Goal: Task Accomplishment & Management: Manage account settings

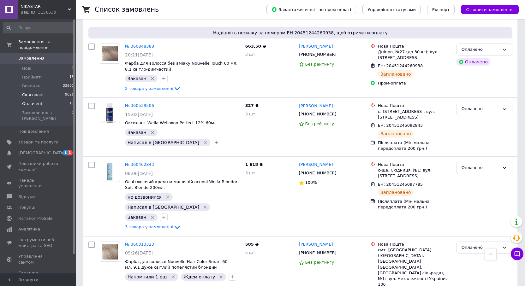
scroll to position [368, 0]
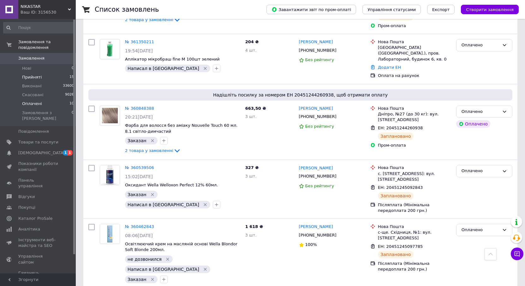
click at [27, 73] on li "Прийняті 15" at bounding box center [39, 77] width 78 height 9
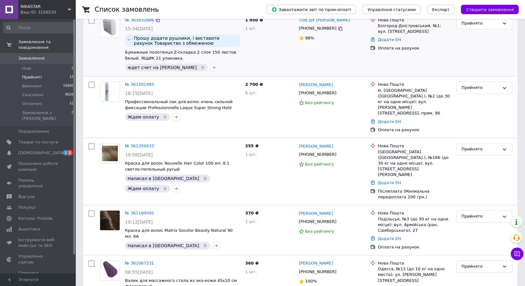
scroll to position [189, 0]
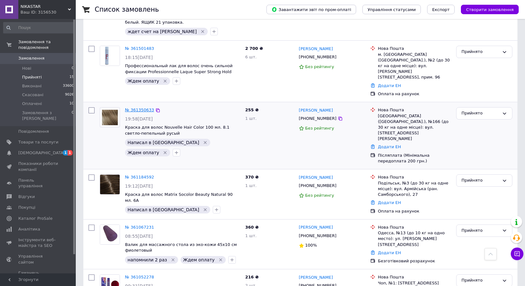
click at [137, 108] on link "№ 361350633" at bounding box center [139, 110] width 29 height 5
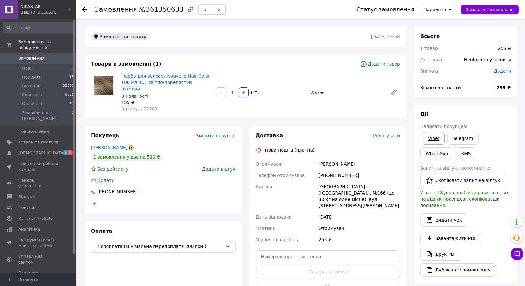
click at [429, 136] on link "Viber" at bounding box center [433, 138] width 22 height 13
click at [85, 9] on icon at bounding box center [84, 9] width 5 height 5
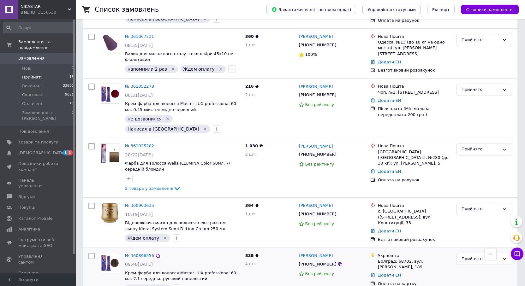
scroll to position [349, 0]
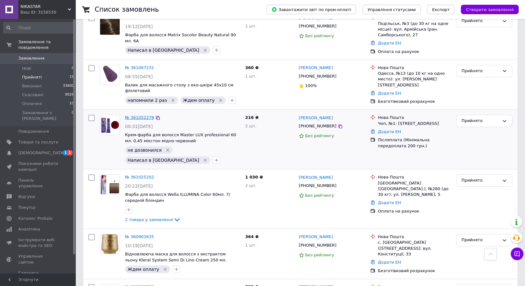
click at [141, 115] on link "№ 361052278" at bounding box center [139, 117] width 29 height 5
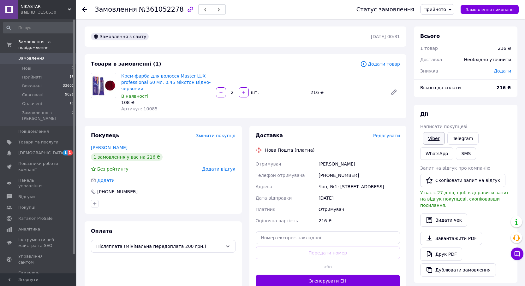
click at [434, 137] on link "Viber" at bounding box center [433, 138] width 22 height 13
click at [84, 9] on icon at bounding box center [84, 9] width 5 height 5
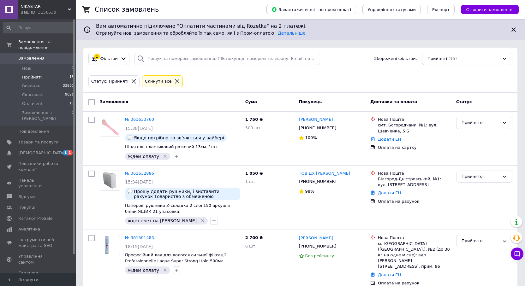
drag, startPoint x: 31, startPoint y: 4, endPoint x: 32, endPoint y: 22, distance: 18.3
click at [32, 4] on span "NIKASTAR" at bounding box center [44, 7] width 47 height 6
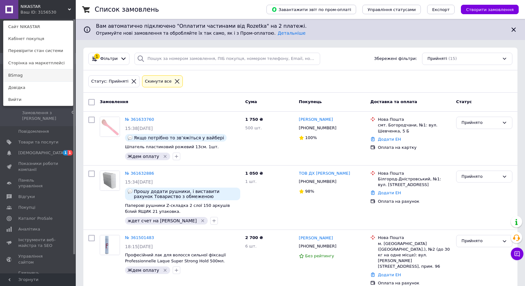
click at [23, 74] on link "BSmag" at bounding box center [37, 75] width 69 height 12
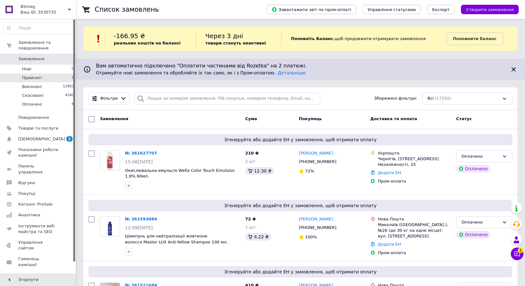
click at [30, 75] on span "Прийняті" at bounding box center [32, 78] width 20 height 6
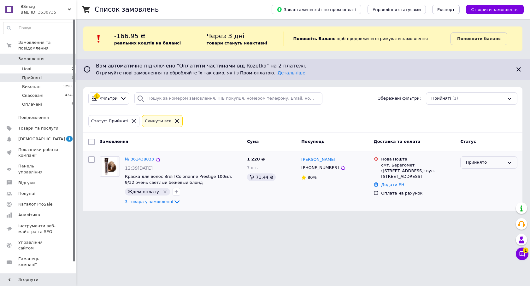
click at [479, 160] on div "Прийнято" at bounding box center [485, 162] width 39 height 7
click at [475, 196] on li "Оплачено" at bounding box center [489, 199] width 56 height 12
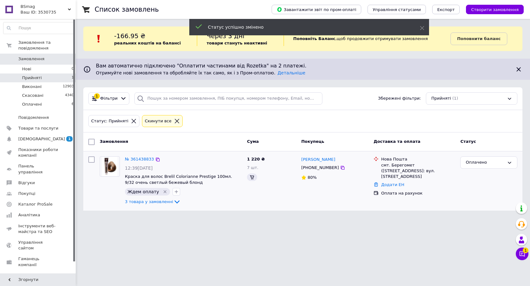
click at [137, 159] on link "№ 361438833" at bounding box center [139, 159] width 29 height 5
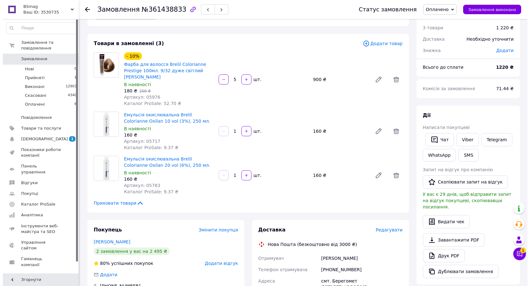
scroll to position [32, 0]
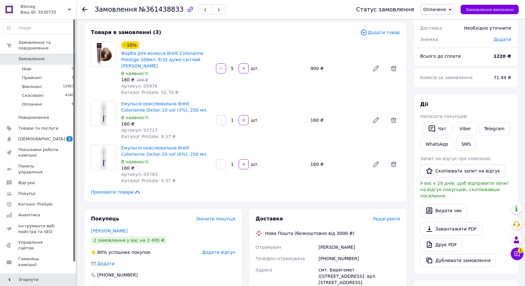
click at [388, 216] on span "Редагувати" at bounding box center [386, 218] width 27 height 5
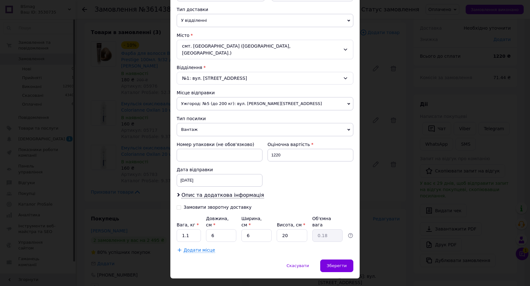
scroll to position [144, 0]
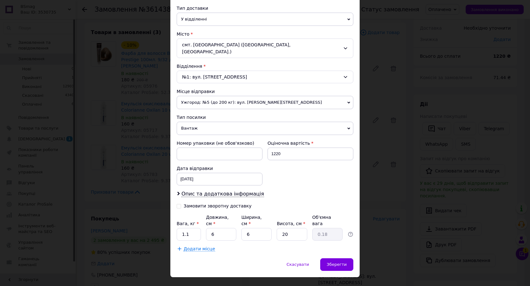
click at [177, 204] on input "Замовити зворотну доставку" at bounding box center [179, 206] width 4 height 4
checkbox input "true"
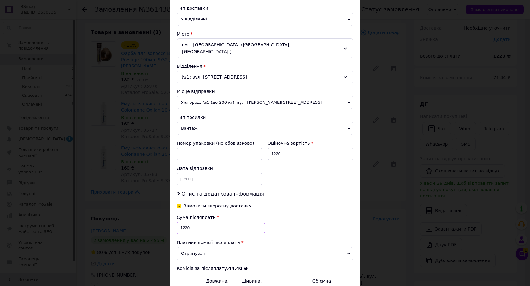
click at [182, 222] on input "1220" at bounding box center [221, 228] width 88 height 13
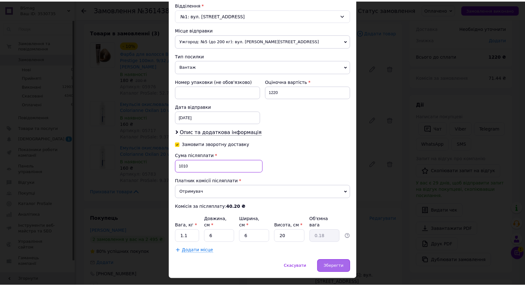
scroll to position [208, 0]
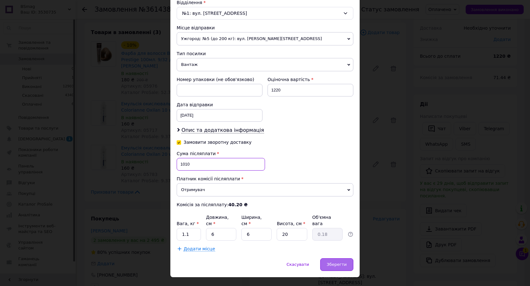
type input "1010"
click at [339, 262] on span "Зберегти" at bounding box center [337, 264] width 20 height 5
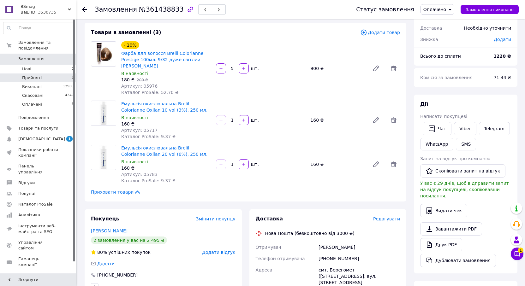
click at [34, 75] on span "Прийняті" at bounding box center [32, 78] width 20 height 6
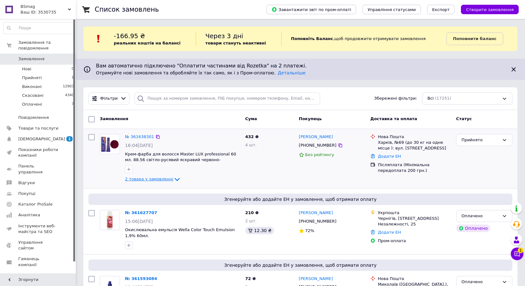
click at [164, 180] on span "2 товара у замовленні" at bounding box center [149, 179] width 48 height 5
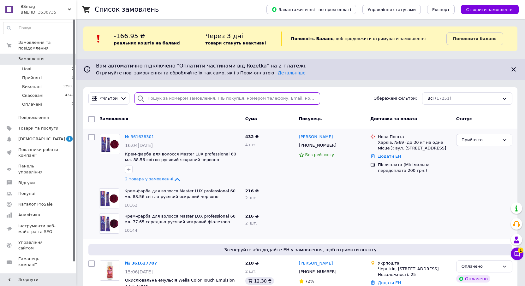
click at [174, 97] on input "search" at bounding box center [227, 98] width 186 height 12
paste input "[PHONE_NUMBER]"
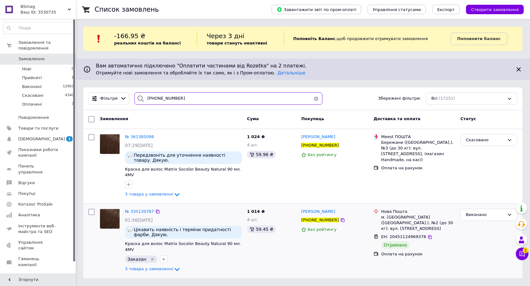
type input "[PHONE_NUMBER]"
click at [456, 217] on div "Нова Пошта м. Бережани (Тернопільська обл.), №2 (до 30 кг): вул. Січових Стріль…" at bounding box center [418, 220] width 77 height 23
click at [144, 209] on span "№ 335130787" at bounding box center [139, 211] width 29 height 5
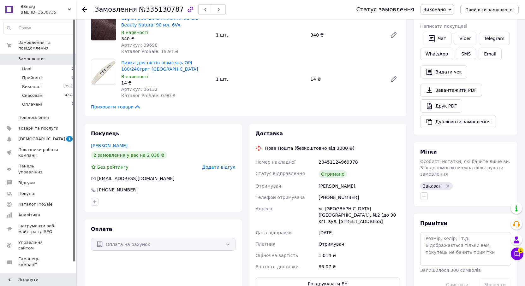
scroll to position [126, 0]
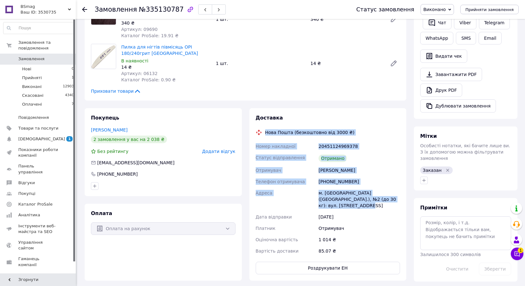
drag, startPoint x: 264, startPoint y: 130, endPoint x: 396, endPoint y: 202, distance: 150.8
click at [396, 202] on div "Доставка Нова Пошта (безкоштовно від 3000 ₴) Номер накладної 20451124969378 Ста…" at bounding box center [328, 195] width 145 height 160
copy div "Нова Пошта (безкоштовно від 3000 ₴) Номер накладної 20451124969378 Статус відпр…"
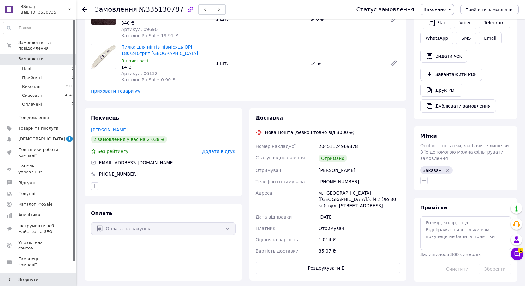
click at [516, 81] on div "Дії Написати покупцеві   Чат Viber Telegram WhatsApp SMS Email   Видати чек   З…" at bounding box center [465, 54] width 103 height 130
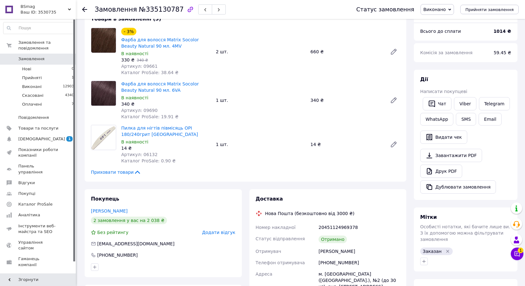
scroll to position [0, 0]
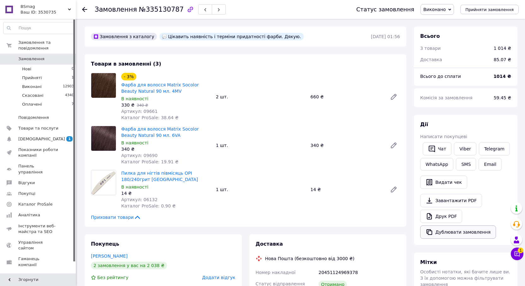
click at [479, 231] on button "Дублювати замовлення" at bounding box center [458, 232] width 76 height 13
click at [47, 8] on span "BSmag" at bounding box center [44, 7] width 47 height 6
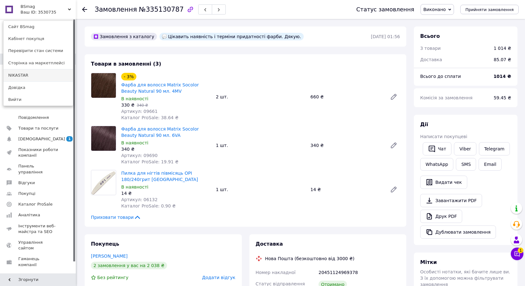
click at [15, 76] on link "NIKASTAR" at bounding box center [37, 75] width 69 height 12
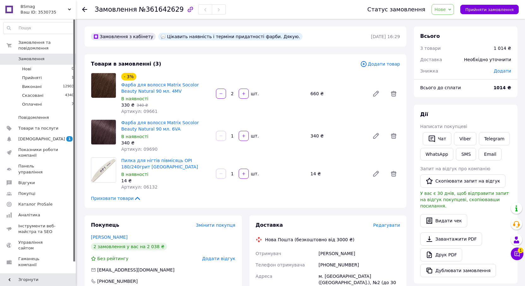
click at [378, 62] on span "Додати товар" at bounding box center [380, 64] width 40 height 7
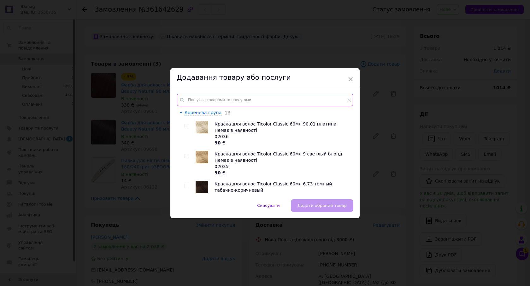
click at [220, 102] on input "text" at bounding box center [265, 100] width 177 height 13
paste input "08821"
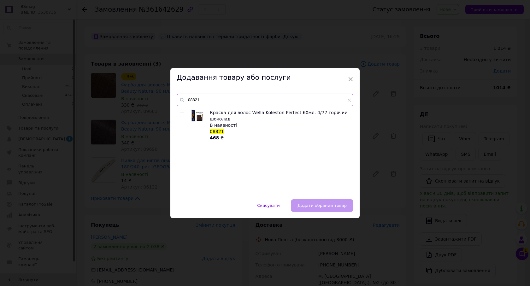
type input "08821"
click at [182, 113] on input "checkbox" at bounding box center [182, 115] width 4 height 4
checkbox input "true"
drag, startPoint x: 203, startPoint y: 101, endPoint x: 174, endPoint y: 104, distance: 29.2
click at [174, 104] on div "08821 Краска для волос Wella Koleston Perfect 60мл. 4/77 горячий шоколад В наяв…" at bounding box center [264, 143] width 189 height 112
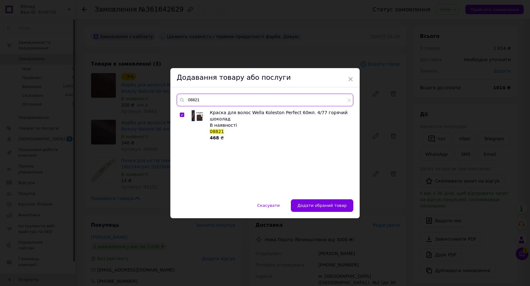
paste input "35"
type input "08835"
click at [180, 115] on input "checkbox" at bounding box center [182, 115] width 4 height 4
checkbox input "true"
drag, startPoint x: 210, startPoint y: 102, endPoint x: 172, endPoint y: 100, distance: 38.6
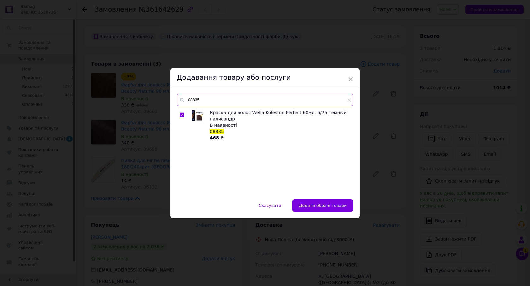
click at [172, 100] on div "08835 Краска для волос Wella Koleston Perfect 60мл. 5/75 темный палисандр В ная…" at bounding box center [264, 143] width 189 height 112
paste input "50"
type input "08850"
click at [180, 115] on input "checkbox" at bounding box center [182, 115] width 4 height 4
checkbox input "true"
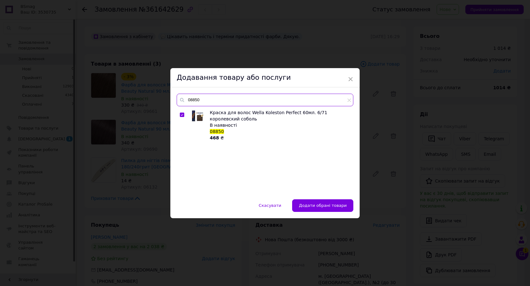
drag, startPoint x: 204, startPoint y: 103, endPoint x: 183, endPoint y: 99, distance: 20.8
click at [183, 99] on div "08850" at bounding box center [265, 100] width 177 height 13
paste input "10448"
type input "10448"
click at [182, 115] on input "checkbox" at bounding box center [182, 115] width 4 height 4
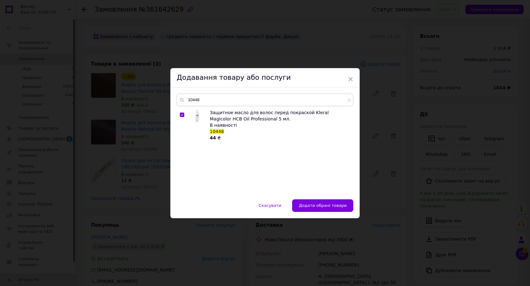
checkbox input "true"
click at [319, 206] on span "Додати обрані товари" at bounding box center [323, 205] width 48 height 5
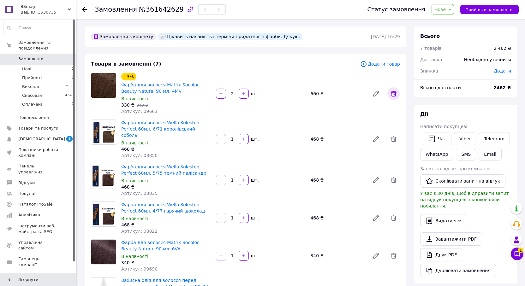
click at [396, 93] on icon at bounding box center [394, 94] width 6 height 6
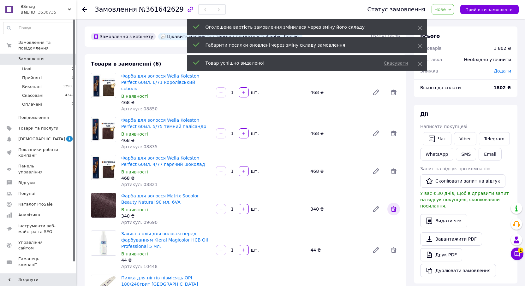
click at [396, 205] on icon at bounding box center [394, 209] width 8 height 8
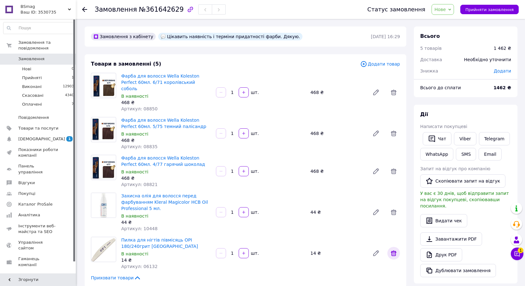
click at [392, 251] on icon at bounding box center [394, 254] width 6 height 6
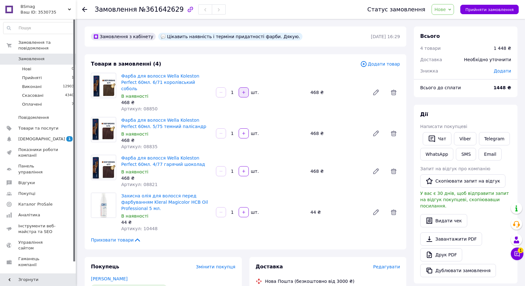
click at [246, 91] on button "button" at bounding box center [244, 92] width 10 height 10
type input "2"
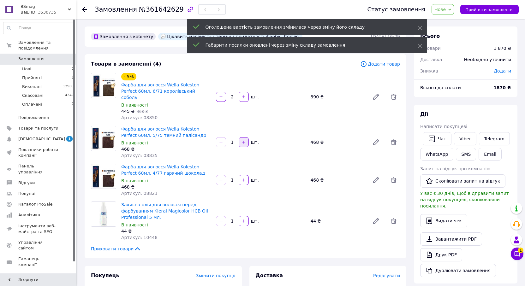
click at [241, 140] on icon "button" at bounding box center [243, 142] width 4 height 4
type input "2"
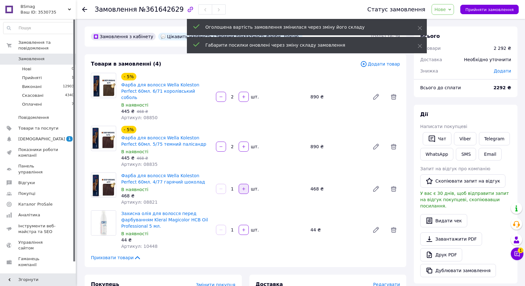
click at [242, 187] on icon "button" at bounding box center [243, 189] width 4 height 4
type input "2"
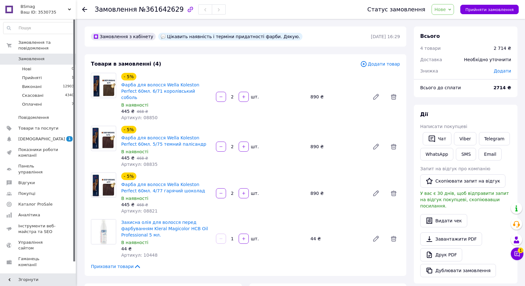
click at [145, 115] on span "Артикул: 08850" at bounding box center [139, 117] width 36 height 5
copy span "08850"
drag, startPoint x: 219, startPoint y: 259, endPoint x: 174, endPoint y: 180, distance: 90.3
click at [219, 263] on div "Приховати товари" at bounding box center [245, 266] width 309 height 6
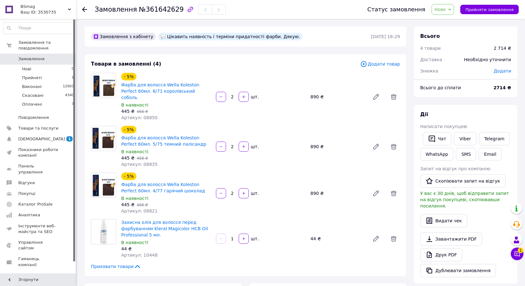
click at [144, 162] on span "Артикул: 08835" at bounding box center [139, 164] width 36 height 5
copy span "08835"
drag, startPoint x: 184, startPoint y: 258, endPoint x: 185, endPoint y: 251, distance: 7.0
click at [184, 263] on div "Приховати товари" at bounding box center [245, 266] width 309 height 6
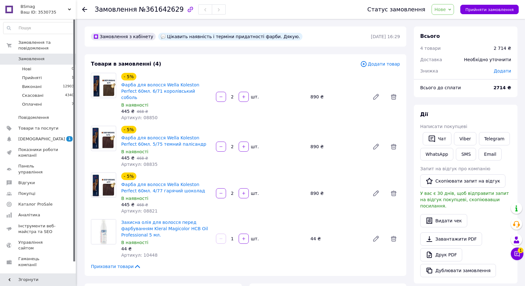
click at [145, 209] on span "Артикул: 08821" at bounding box center [139, 211] width 36 height 5
copy span "08821"
click at [146, 253] on span "Артикул: 10448" at bounding box center [139, 255] width 36 height 5
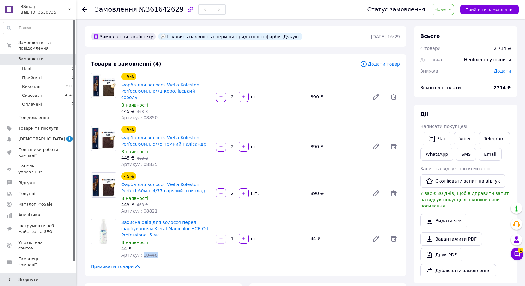
click at [146, 253] on span "Артикул: 10448" at bounding box center [139, 255] width 36 height 5
copy span "10448"
click at [451, 9] on icon at bounding box center [449, 9] width 3 height 3
click at [446, 42] on li "Скасовано" at bounding box center [446, 40] width 29 height 9
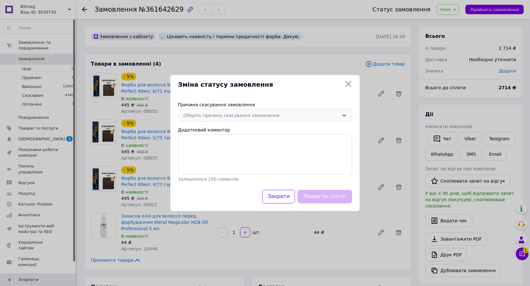
click at [238, 115] on div "Оберіть причину скасування замовлення" at bounding box center [261, 115] width 156 height 7
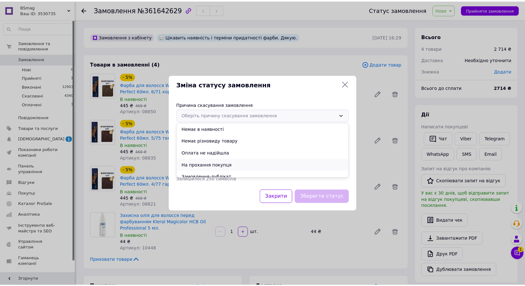
scroll to position [29, 0]
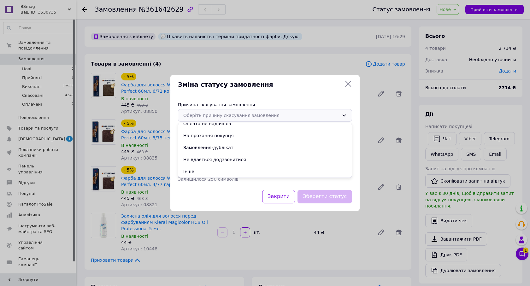
click at [221, 148] on li "Замовлення-дублікат" at bounding box center [265, 148] width 174 height 12
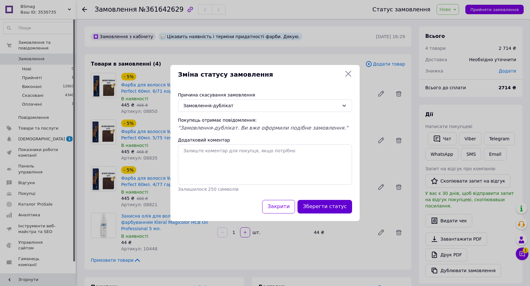
click at [319, 207] on button "Зберегти статус" at bounding box center [325, 207] width 55 height 14
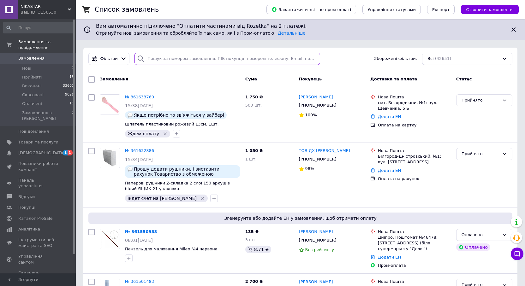
paste input "[PHONE_NUMBER]"
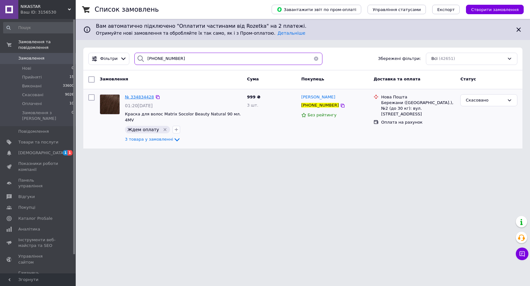
type input "[PHONE_NUMBER]"
click at [141, 97] on span "№ 334834428" at bounding box center [139, 97] width 29 height 5
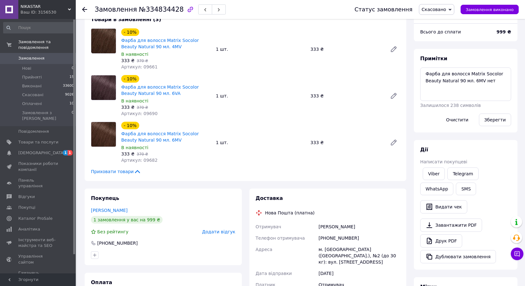
scroll to position [56, 0]
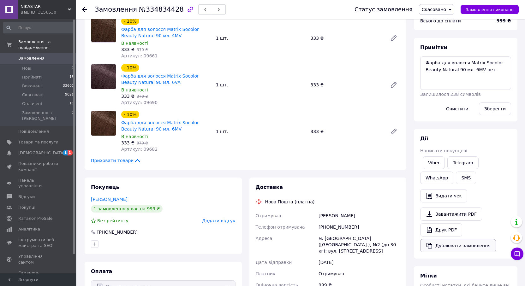
click at [452, 248] on button "Дублювати замовлення" at bounding box center [458, 245] width 76 height 13
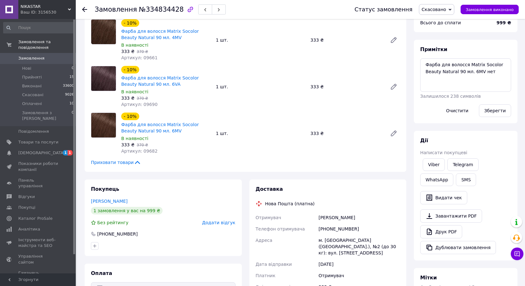
scroll to position [0, 0]
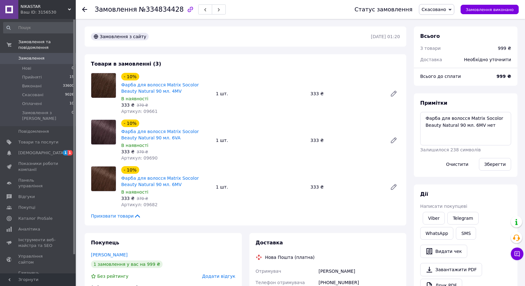
click at [16, 53] on link "Замовлення 0" at bounding box center [39, 58] width 78 height 11
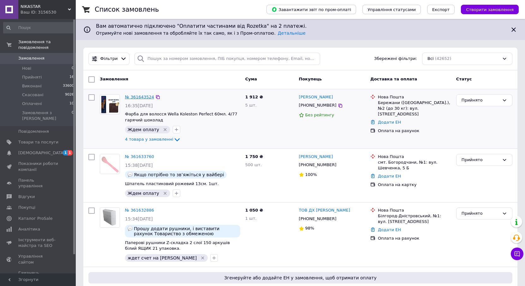
click at [138, 97] on link "№ 361643524" at bounding box center [139, 97] width 29 height 5
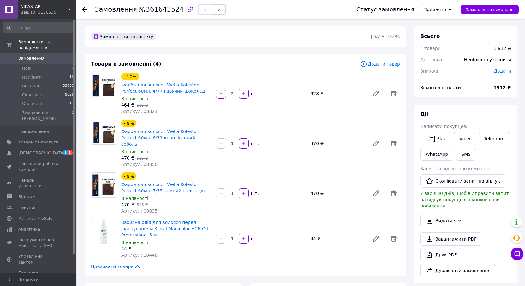
click at [218, 93] on button "button" at bounding box center [221, 94] width 10 height 10
type input "1"
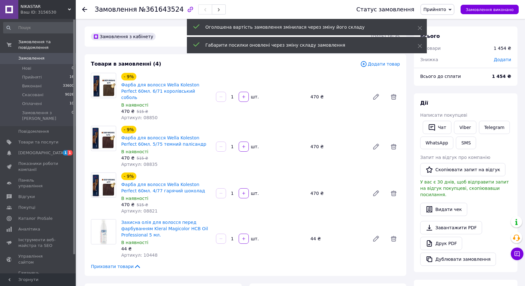
scroll to position [5, 0]
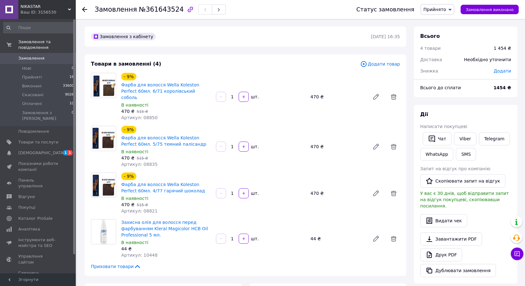
click at [462, 108] on div "Дії Написати покупцеві   Чат Viber Telegram WhatsApp SMS Запит на відгук про ко…" at bounding box center [465, 194] width 103 height 179
click at [27, 74] on span "Прийняті" at bounding box center [32, 77] width 20 height 6
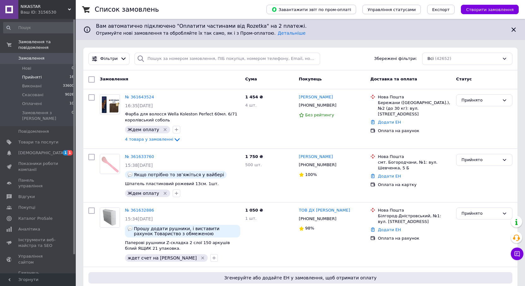
click at [33, 74] on span "Прийняті" at bounding box center [32, 77] width 20 height 6
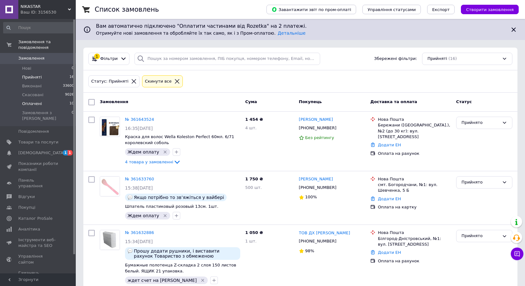
click at [32, 101] on span "Оплачені" at bounding box center [32, 104] width 20 height 6
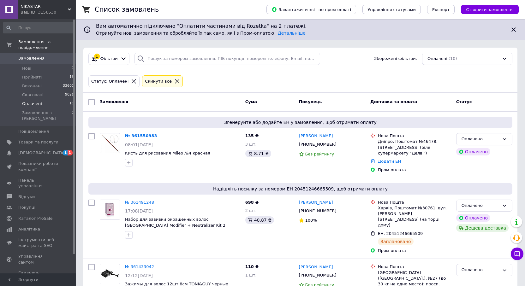
click at [37, 14] on div "Ваш ID: 3156530" at bounding box center [48, 12] width 55 height 6
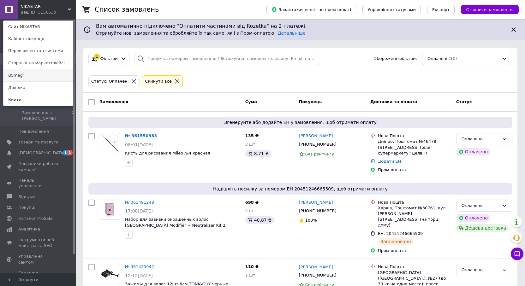
click at [31, 73] on link "BSmag" at bounding box center [37, 75] width 69 height 12
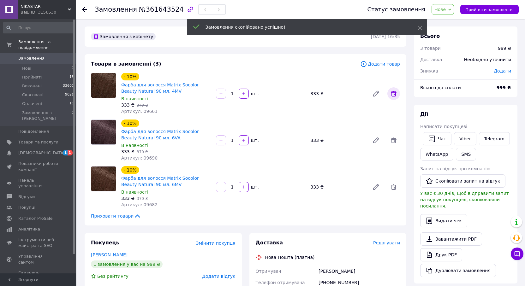
click at [397, 93] on icon at bounding box center [394, 94] width 8 height 8
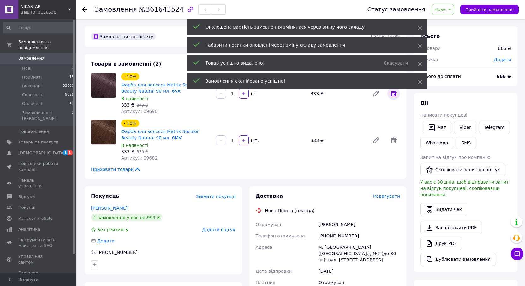
click at [396, 95] on icon at bounding box center [394, 94] width 8 height 8
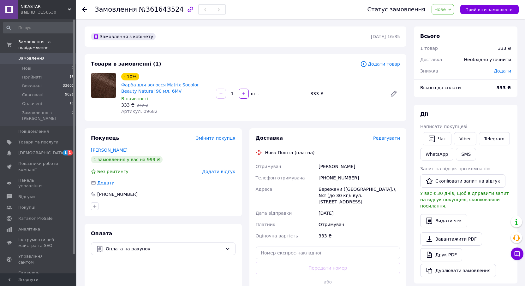
click at [376, 66] on span "Додати товар" at bounding box center [380, 64] width 40 height 7
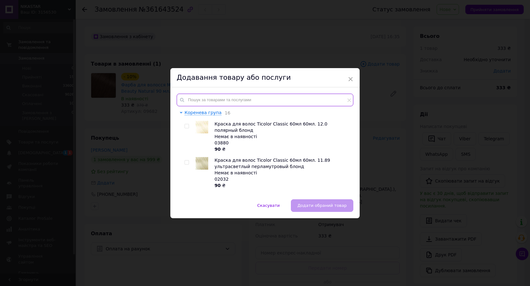
click at [230, 100] on input "text" at bounding box center [265, 100] width 177 height 13
paste input "08850"
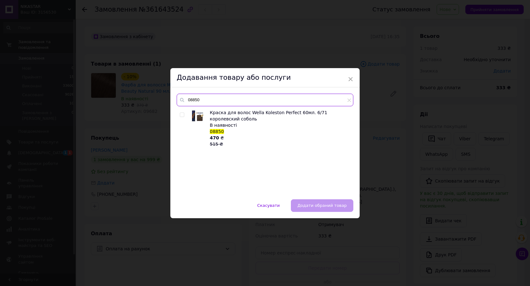
type input "08850"
click at [180, 114] on input "checkbox" at bounding box center [182, 115] width 4 height 4
checkbox input "true"
drag, startPoint x: 218, startPoint y: 103, endPoint x: 163, endPoint y: 103, distance: 54.6
click at [163, 103] on div "× Додавання товару або послуги 08850 Краска для волос Wella Koleston Perfect 60…" at bounding box center [265, 143] width 530 height 286
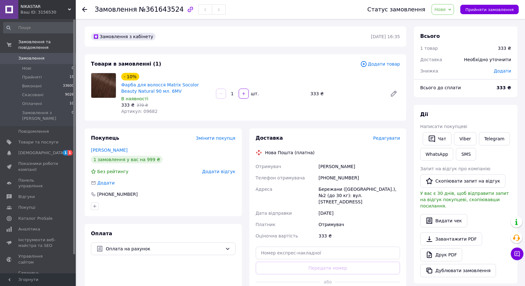
click at [385, 66] on span "Додати товар" at bounding box center [380, 64] width 40 height 7
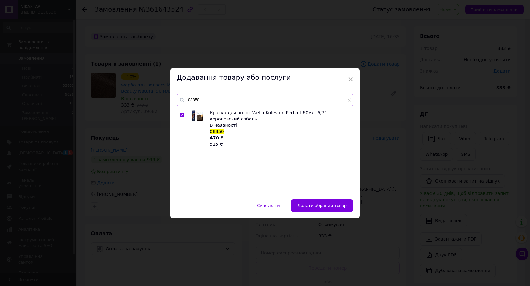
drag, startPoint x: 204, startPoint y: 101, endPoint x: 186, endPoint y: 95, distance: 18.7
click at [186, 95] on input "08850" at bounding box center [265, 100] width 177 height 13
paste input "35"
type input "08835"
drag, startPoint x: 180, startPoint y: 115, endPoint x: 167, endPoint y: 168, distance: 54.7
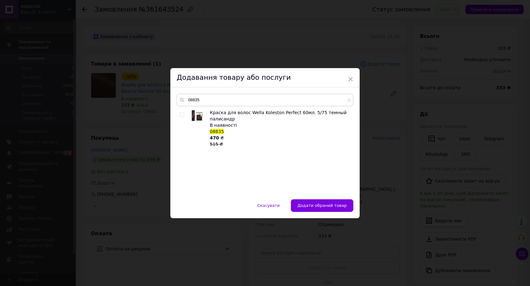
click at [180, 115] on input "checkbox" at bounding box center [182, 115] width 4 height 4
checkbox input "true"
drag, startPoint x: 213, startPoint y: 100, endPoint x: 197, endPoint y: 97, distance: 15.9
click at [183, 92] on div "08835 Краска для волос Wella Koleston Perfect 60мл. 5/75 темный палисандр В ная…" at bounding box center [264, 143] width 189 height 112
paste input "21"
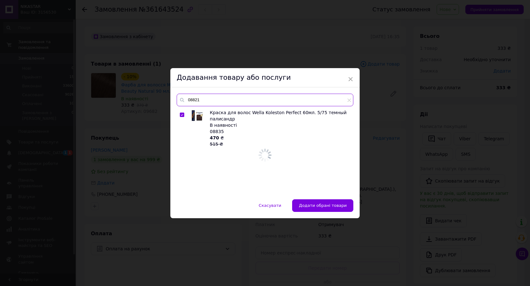
type input "08821"
drag, startPoint x: 182, startPoint y: 114, endPoint x: 205, endPoint y: 101, distance: 26.4
click at [184, 114] on div at bounding box center [183, 128] width 6 height 38
click at [180, 115] on input "checkbox" at bounding box center [182, 115] width 4 height 4
checkbox input "true"
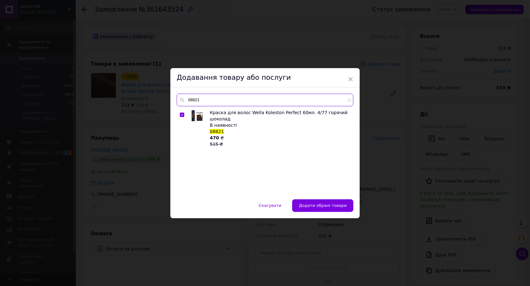
drag, startPoint x: 205, startPoint y: 100, endPoint x: 180, endPoint y: 101, distance: 24.9
click at [180, 101] on div "08821" at bounding box center [265, 100] width 177 height 13
paste input "10448"
type input "10448"
click at [182, 113] on input "checkbox" at bounding box center [182, 115] width 4 height 4
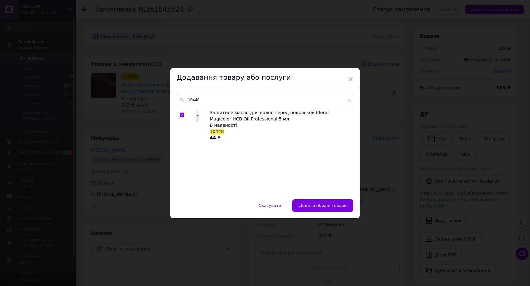
checkbox input "true"
click at [329, 206] on span "Додати обрані товари" at bounding box center [323, 205] width 48 height 5
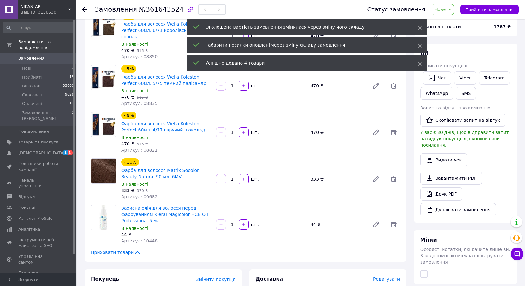
scroll to position [63, 0]
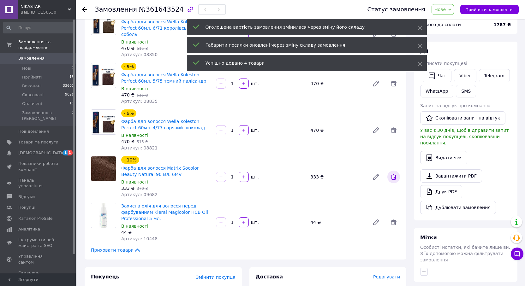
click at [395, 174] on icon at bounding box center [394, 177] width 6 height 6
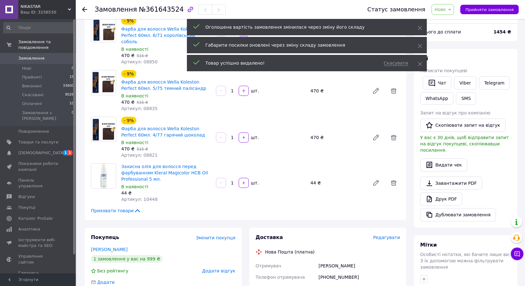
scroll to position [0, 0]
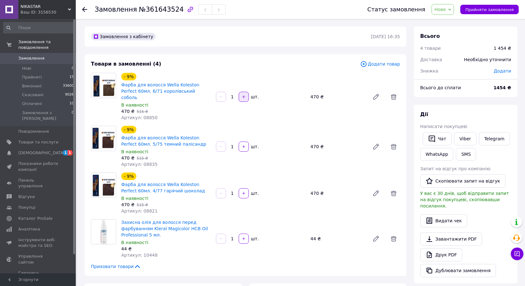
click at [245, 95] on icon "button" at bounding box center [243, 97] width 4 height 4
type input "2"
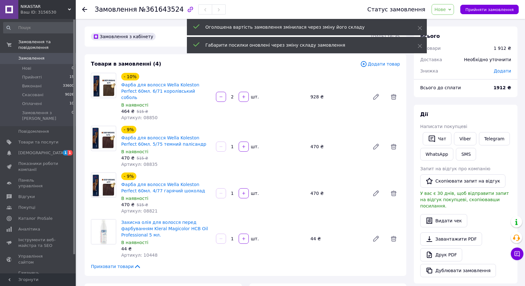
click at [244, 145] on icon "button" at bounding box center [243, 147] width 4 height 4
type input "2"
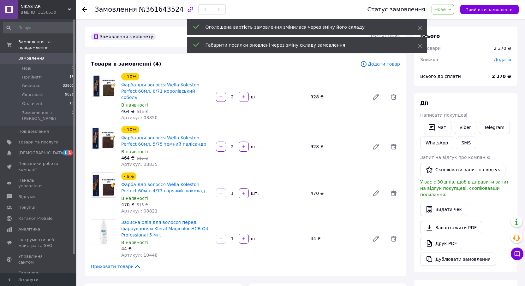
click at [241, 190] on button "button" at bounding box center [244, 193] width 10 height 10
type input "2"
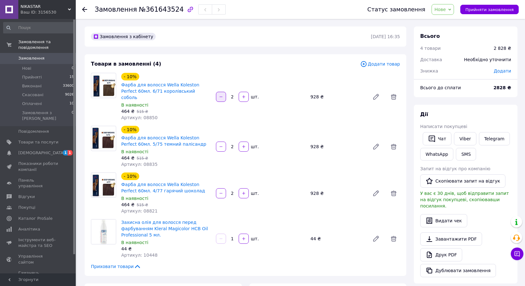
click at [221, 97] on button "button" at bounding box center [221, 97] width 10 height 10
type input "1"
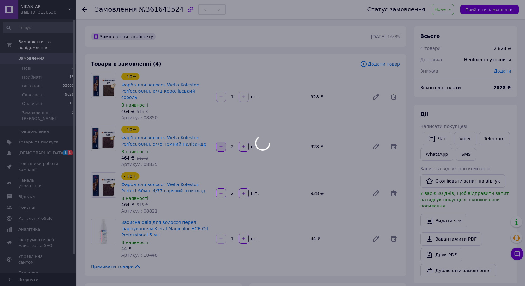
click at [218, 142] on button "button" at bounding box center [221, 147] width 10 height 10
type input "1"
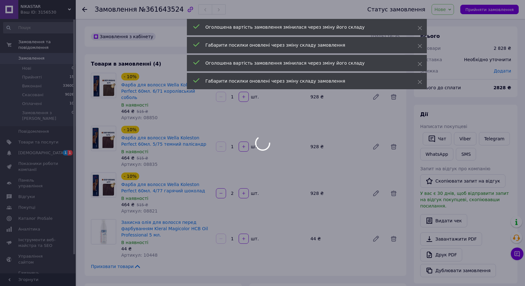
click at [218, 188] on div at bounding box center [262, 143] width 525 height 286
type input "2"
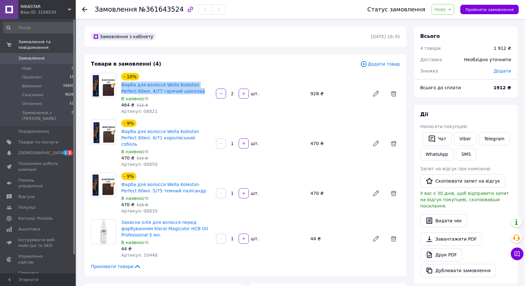
drag, startPoint x: 186, startPoint y: 93, endPoint x: 120, endPoint y: 84, distance: 66.4
click at [120, 84] on div "- 10% Фарба для волосся Wella Koleston Perfect 60мл. 4/77 гарячий шоколад В ная…" at bounding box center [166, 94] width 95 height 44
copy link "Фарба для волосся Wella Koleston Perfect 60мл. 4/77 гарячий шоколад"
drag, startPoint x: 171, startPoint y: 268, endPoint x: 185, endPoint y: 233, distance: 37.3
click at [171, 268] on div "Товари в замовленні (4) Додати товар - 10% Фарба для волосся Wella Koleston Per…" at bounding box center [246, 165] width 322 height 222
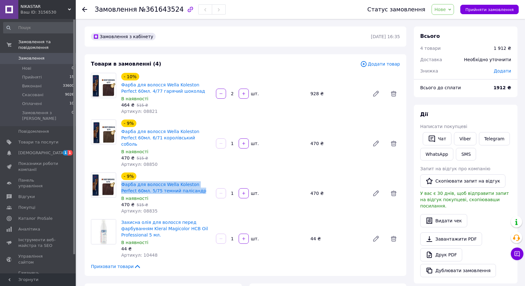
drag, startPoint x: 184, startPoint y: 185, endPoint x: 120, endPoint y: 178, distance: 64.8
click at [120, 178] on div "- 9% Фарба для волосся Wella Koleston Perfect 60мл. 5/75 темний палісандр В ная…" at bounding box center [166, 193] width 95 height 44
copy link "Фарба для волосся Wella Koleston Perfect 60мл. 5/75 темний палісандр"
click at [186, 264] on div "Товари в замовленні (4) Додати товар - 10% Фарба для волосся Wella Koleston Per…" at bounding box center [246, 165] width 322 height 222
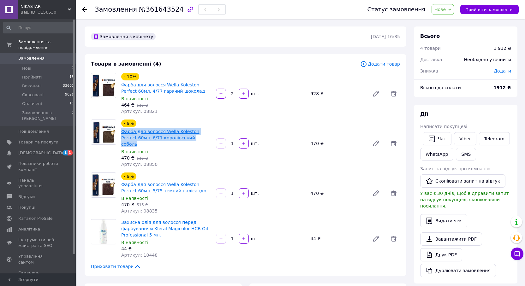
drag, startPoint x: 188, startPoint y: 137, endPoint x: 121, endPoint y: 133, distance: 67.0
click at [121, 133] on span "Фарба для волосся Wella Koleston Perfect 60мл. 6/71 королівський соболь" at bounding box center [166, 137] width 90 height 19
copy link "Фарба для волосся Wella Koleston Perfect 60мл. 6/71 королівський соболь"
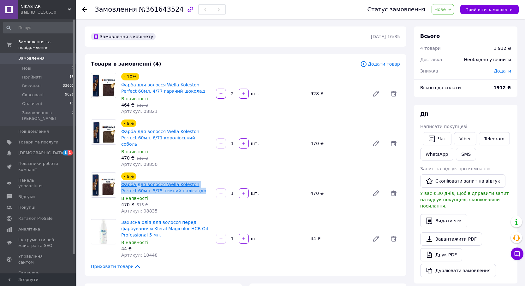
drag, startPoint x: 182, startPoint y: 186, endPoint x: 122, endPoint y: 177, distance: 60.0
click at [122, 181] on span "Фарба для волосся Wella Koleston Perfect 60мл. 5/75 темний палісандр" at bounding box center [166, 187] width 90 height 13
copy link "Фарба для волосся Wella Koleston Perfect 60мл. 5/75 темний палісандр"
click at [258, 263] on div "Приховати товари" at bounding box center [245, 266] width 309 height 6
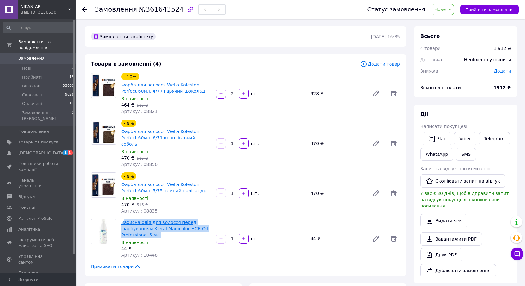
drag, startPoint x: 166, startPoint y: 228, endPoint x: 122, endPoint y: 217, distance: 44.5
click at [122, 219] on span "Захисна олія для волосся перед фарбуванням Kleral Magicolor HCB Oil Professiona…" at bounding box center [166, 228] width 90 height 19
click at [118, 219] on div at bounding box center [103, 238] width 30 height 39
drag, startPoint x: 158, startPoint y: 230, endPoint x: 137, endPoint y: 220, distance: 23.3
click at [122, 219] on span "Захисна олія для волосся перед фарбуванням Kleral Magicolor HCB Oil Professiona…" at bounding box center [166, 228] width 90 height 19
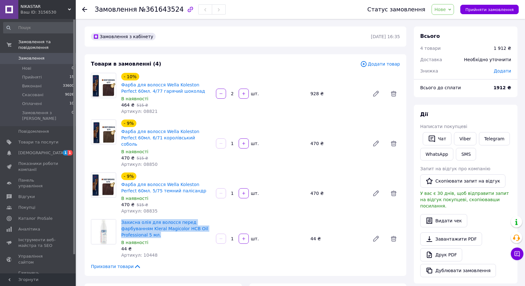
copy link "Захисна олія для волосся перед фарбуванням Kleral Magicolor HCB Oil Professiona…"
click at [198, 255] on div "Товари в замовленні (4) Додати товар - 10% Фарба для волосся Wella Koleston Per…" at bounding box center [246, 165] width 322 height 222
click at [151, 10] on span "№361643524" at bounding box center [161, 10] width 45 height 8
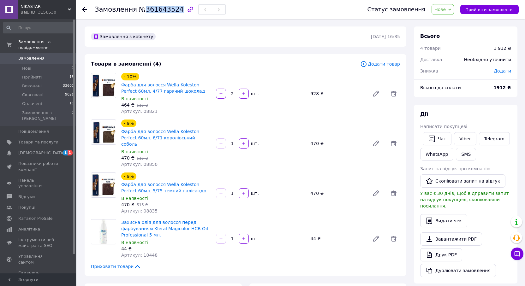
click at [151, 10] on span "№361643524" at bounding box center [161, 10] width 45 height 8
copy span "361643524"
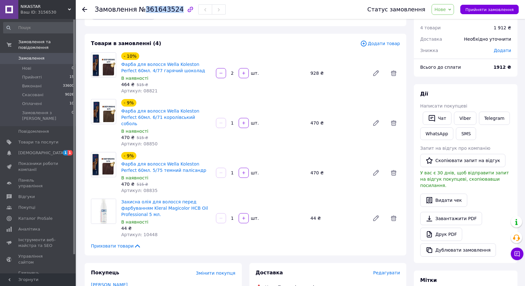
scroll to position [32, 0]
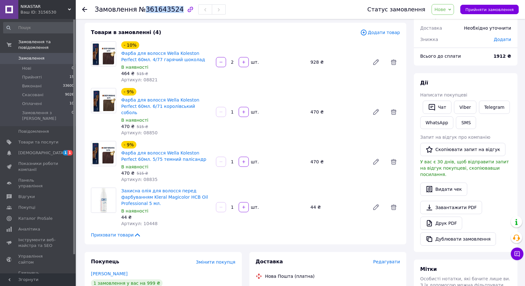
click at [445, 10] on span "Нове" at bounding box center [439, 9] width 11 height 5
click at [451, 21] on li "Прийнято" at bounding box center [446, 21] width 29 height 9
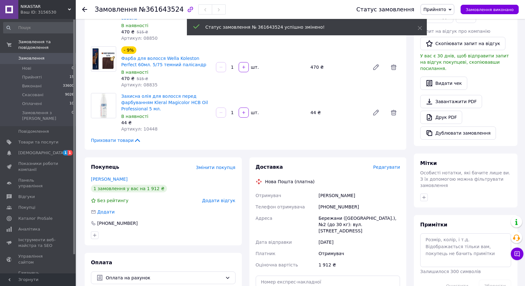
click at [423, 198] on div "Всього 4 товари 1 912 ₴ Знижка Додати Всього до сплати 1 912 ₴ Дії Написати пок…" at bounding box center [465, 99] width 103 height 398
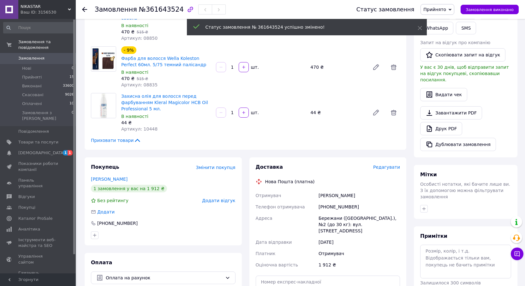
click at [425, 184] on span "Особисті нотатки, які бачите лише ви. З їх допомогою можна фільтрувати замовлен…" at bounding box center [465, 191] width 90 height 18
click at [425, 201] on div "Мітки Особисті нотатки, які бачите лише ви. З їх допомогою можна фільтрувати за…" at bounding box center [465, 192] width 103 height 54
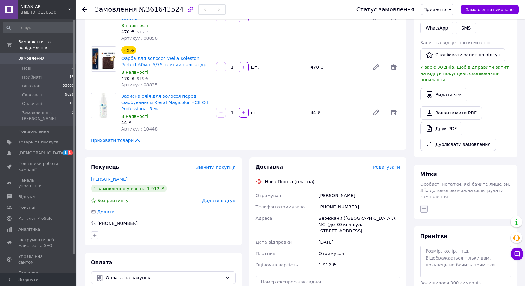
click at [424, 206] on icon "button" at bounding box center [423, 208] width 5 height 5
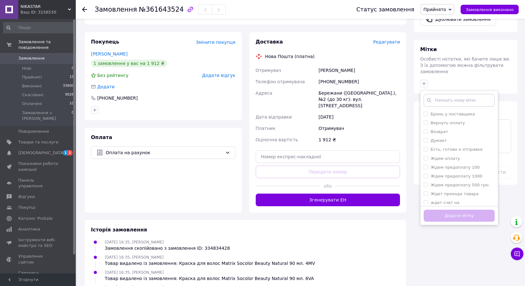
scroll to position [252, 0]
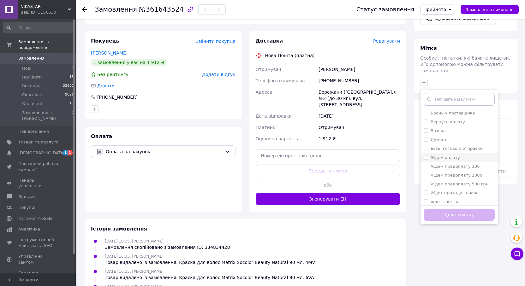
click at [453, 155] on label "Ждем оплату" at bounding box center [444, 157] width 29 height 5
checkbox input "true"
click at [449, 209] on button "Додати мітку" at bounding box center [458, 215] width 71 height 12
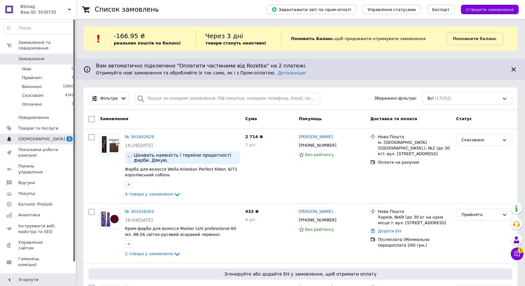
click at [31, 136] on span "[DEMOGRAPHIC_DATA]" at bounding box center [41, 139] width 47 height 6
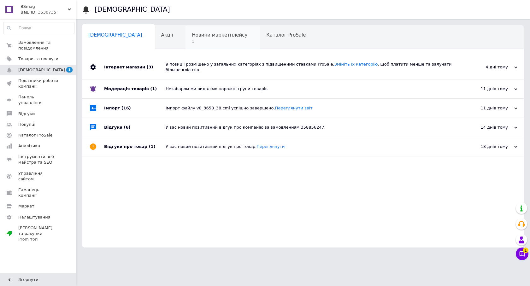
click at [192, 36] on span "Новини маркетплейсу" at bounding box center [220, 35] width 56 height 6
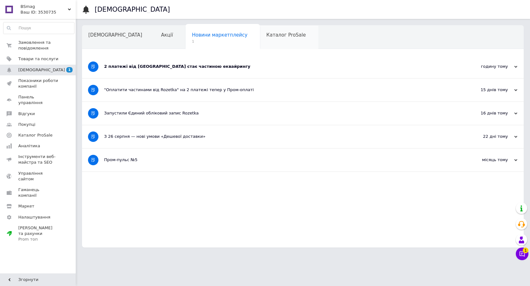
click at [266, 35] on span "Каталог ProSale" at bounding box center [285, 35] width 39 height 6
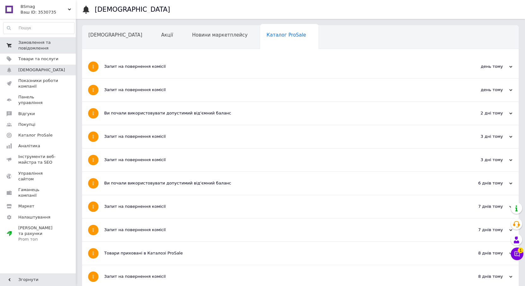
click at [31, 45] on span "Замовлення та повідомлення" at bounding box center [38, 45] width 40 height 11
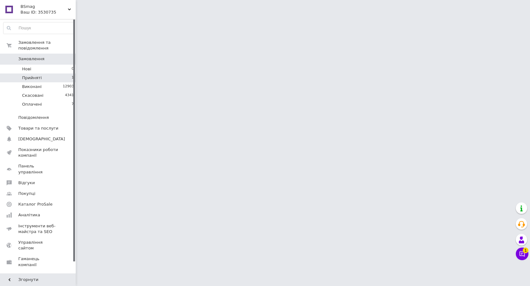
click at [30, 75] on span "Прийняті" at bounding box center [32, 78] width 20 height 6
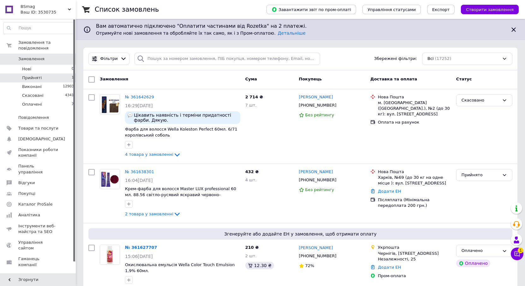
click at [38, 75] on span "Прийняті" at bounding box center [32, 78] width 20 height 6
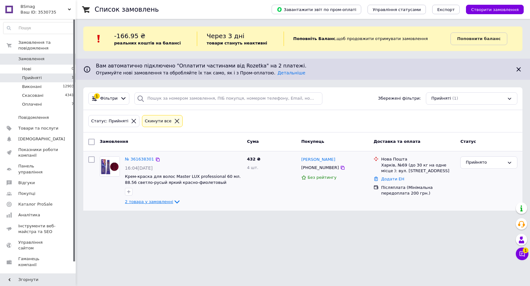
click at [173, 202] on icon at bounding box center [177, 202] width 8 height 8
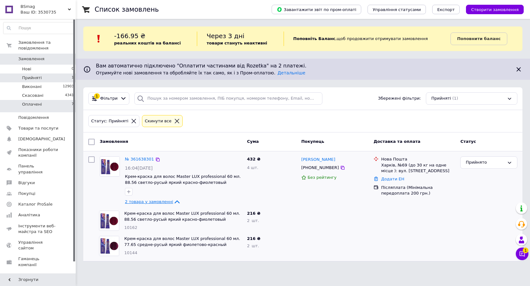
click at [32, 102] on li "Оплачені 7" at bounding box center [39, 106] width 78 height 12
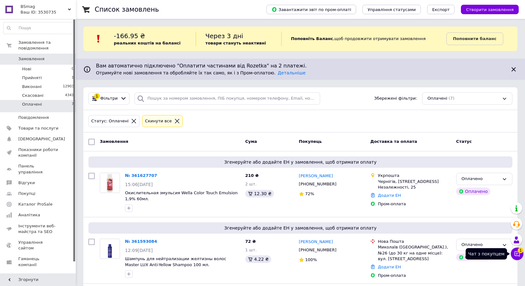
click at [516, 256] on icon at bounding box center [516, 253] width 5 height 5
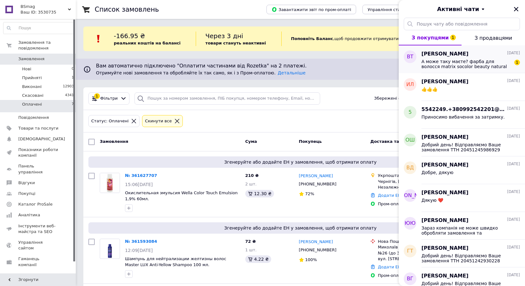
click at [470, 64] on span "А може таку маєте? фарба для волосся matrix socolor beauty natural 90 мл. 6mv" at bounding box center [466, 64] width 90 height 10
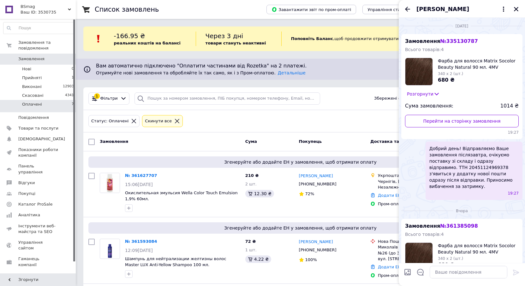
scroll to position [169, 0]
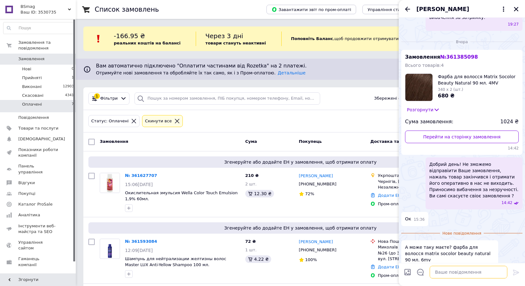
click at [465, 275] on textarea at bounding box center [468, 272] width 78 height 13
click at [517, 9] on icon "Закрити" at bounding box center [516, 9] width 4 height 4
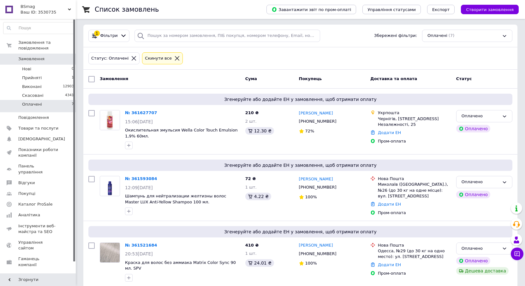
scroll to position [63, 0]
click at [135, 113] on link "№ 361627707" at bounding box center [141, 112] width 32 height 5
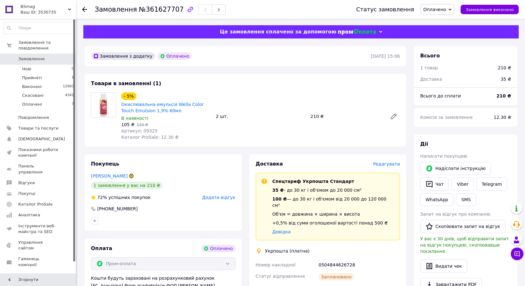
click at [333, 260] on div "0504844626728" at bounding box center [359, 264] width 84 height 11
copy div "0504844626728"
click at [439, 191] on div "Чат" at bounding box center [434, 184] width 31 height 16
click at [429, 184] on icon "button" at bounding box center [429, 184] width 8 height 8
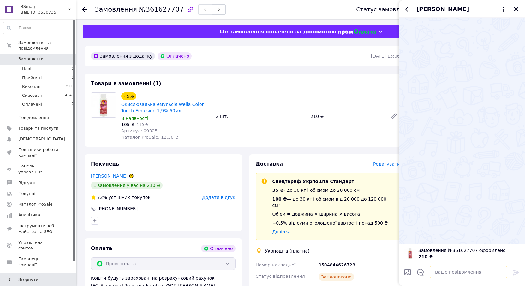
click at [475, 272] on textarea at bounding box center [468, 272] width 78 height 13
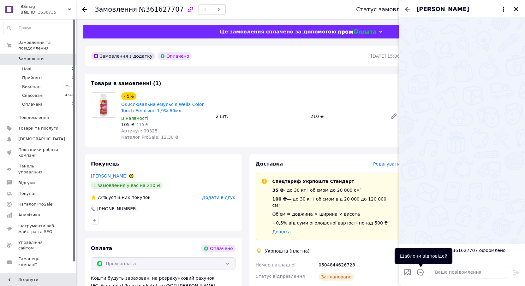
drag, startPoint x: 422, startPoint y: 274, endPoint x: 433, endPoint y: 262, distance: 16.1
click at [422, 273] on icon "Відкрити шаблони відповідей" at bounding box center [420, 272] width 7 height 7
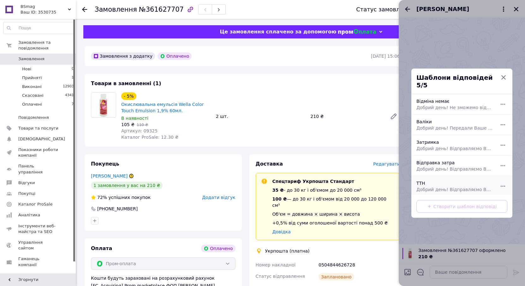
click at [440, 180] on div "ТТН Добрий день! Відправляємо Ваше замовлення ТТН" at bounding box center [455, 186] width 82 height 18
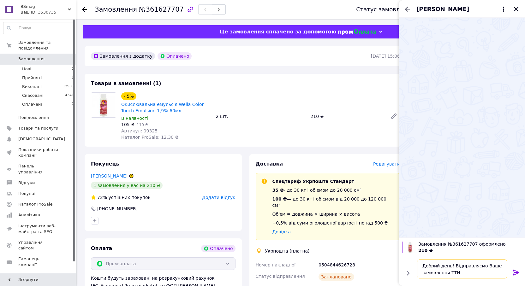
click at [474, 273] on textarea "Добрий день! Відправляємо Ваше замовлення ТТН" at bounding box center [462, 269] width 90 height 19
paste textarea "0504844626728"
type textarea "Добрий день! Відправляємо Ваше замовлення ТТН 0504844626728"
click at [514, 271] on icon at bounding box center [516, 273] width 6 height 6
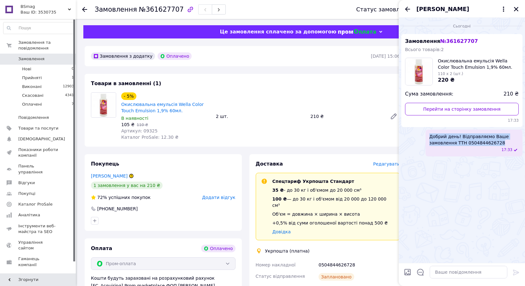
drag, startPoint x: 499, startPoint y: 143, endPoint x: 414, endPoint y: 133, distance: 86.1
click at [414, 133] on div "Добрий день! Відправляємо Ваше замовлення ТТН 0504844626728 17:33" at bounding box center [461, 143] width 121 height 27
copy span "Добрий день! Відправляємо Ваше замовлення ТТН 0504844626728"
click at [514, 10] on icon "Закрити" at bounding box center [516, 9] width 6 height 6
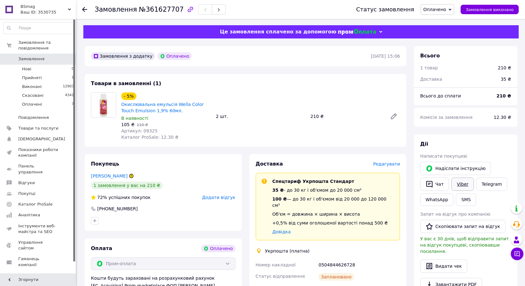
click at [457, 182] on link "Viber" at bounding box center [462, 184] width 22 height 13
click at [181, 280] on div "Кошти будуть зараховані на розрахунковий рахунок [FC_Acquiring] Prom marketplac…" at bounding box center [163, 285] width 145 height 20
click at [85, 10] on use at bounding box center [84, 9] width 5 height 5
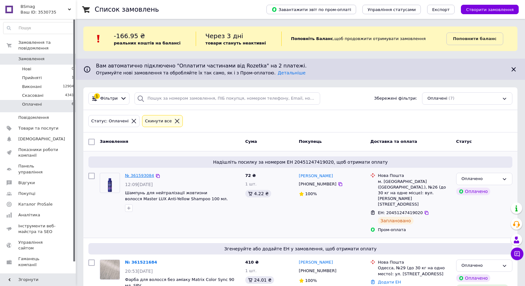
click at [131, 175] on link "№ 361593084" at bounding box center [139, 175] width 29 height 5
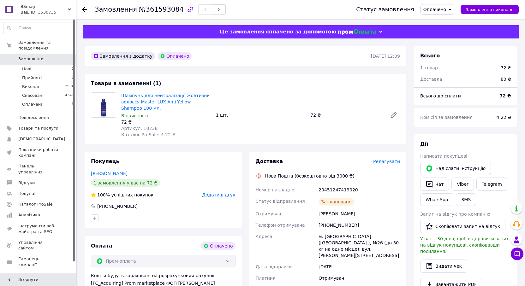
click at [341, 188] on div "20451247419020" at bounding box center [359, 189] width 84 height 11
copy div "20451247419020"
click at [440, 182] on button "Чат" at bounding box center [434, 184] width 29 height 13
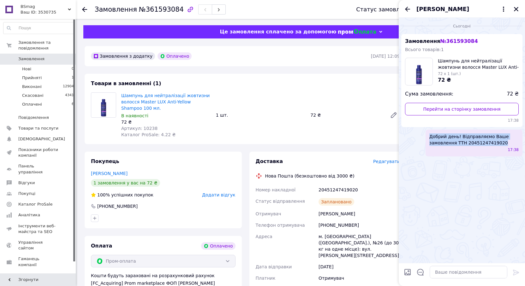
drag, startPoint x: 502, startPoint y: 142, endPoint x: 420, endPoint y: 134, distance: 82.4
click at [420, 134] on div "Добрий день! Відправляємо Ваше замовлення ТТН 20451247419020 17:38" at bounding box center [461, 143] width 121 height 27
copy span "Добрий день! Відправляємо Ваше замовлення ТТН 20451247419020"
drag, startPoint x: 514, startPoint y: 9, endPoint x: 490, endPoint y: 38, distance: 37.9
click at [512, 10] on button "Закрити" at bounding box center [516, 9] width 8 height 8
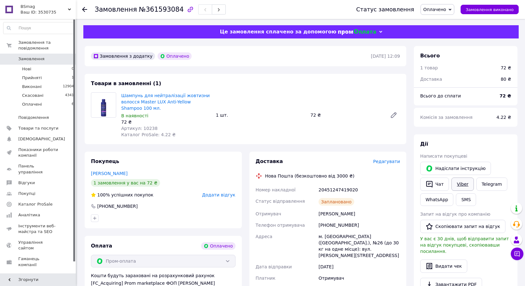
click at [462, 188] on link "Viber" at bounding box center [462, 184] width 22 height 13
click at [84, 7] on icon at bounding box center [84, 9] width 5 height 5
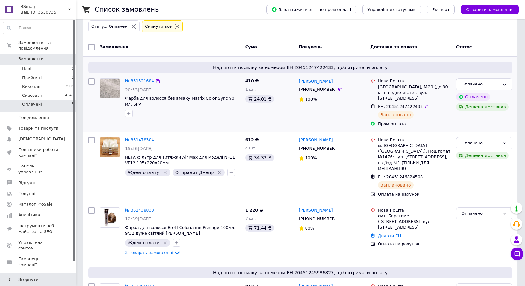
click at [140, 79] on link "№ 361521684" at bounding box center [139, 81] width 29 height 5
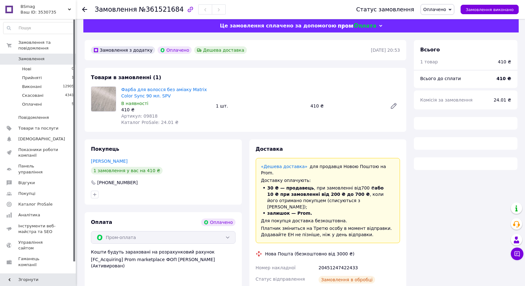
scroll to position [95, 0]
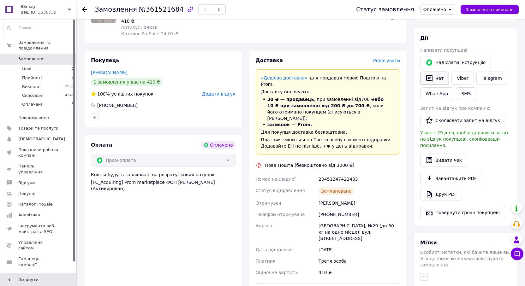
click at [440, 77] on button "Чат" at bounding box center [434, 78] width 29 height 13
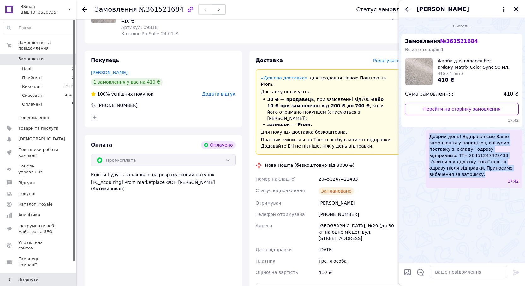
drag, startPoint x: 481, startPoint y: 167, endPoint x: 410, endPoint y: 133, distance: 78.5
click at [410, 133] on div "Добрий день! Відправляємо Ваше замовлення у понеділок, очікуємо поставку зі скл…" at bounding box center [461, 159] width 121 height 58
copy span "Добрий день! Відправляємо Ваше замовлення у понеділок, очікуємо поставку зі скл…"
drag, startPoint x: 515, startPoint y: 10, endPoint x: 483, endPoint y: 115, distance: 110.0
click at [513, 12] on button "Закрити" at bounding box center [516, 9] width 8 height 8
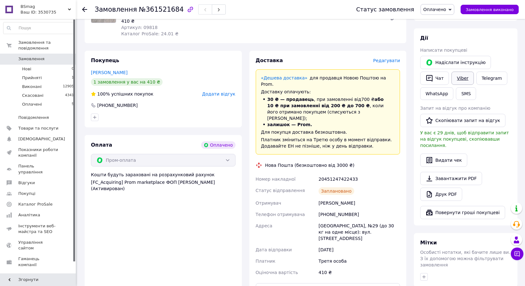
click at [461, 81] on link "Viber" at bounding box center [462, 78] width 22 height 13
click at [84, 7] on use at bounding box center [84, 9] width 5 height 5
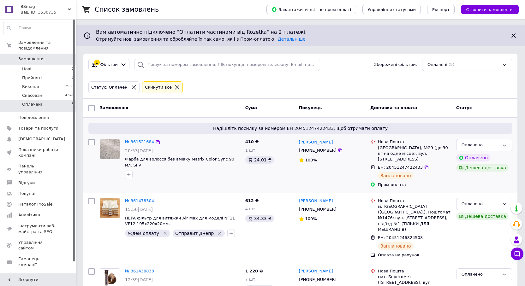
scroll to position [63, 0]
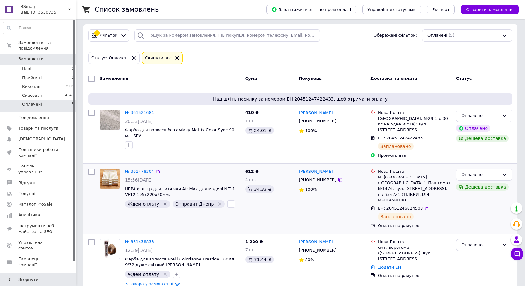
click at [139, 169] on link "№ 361478304" at bounding box center [139, 171] width 29 height 5
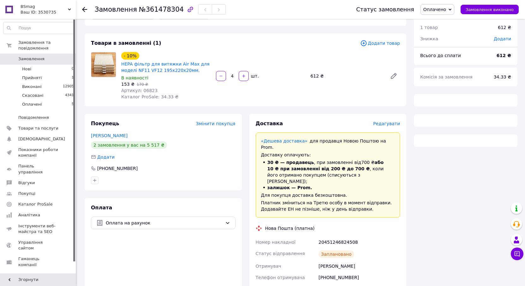
scroll to position [63, 0]
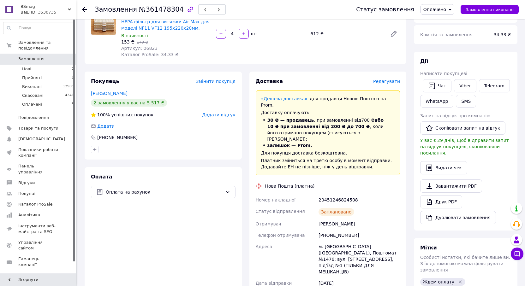
click at [331, 194] on div "20451246824508" at bounding box center [359, 199] width 84 height 11
copy div "20451246824508"
click at [434, 87] on icon "button" at bounding box center [431, 86] width 6 height 7
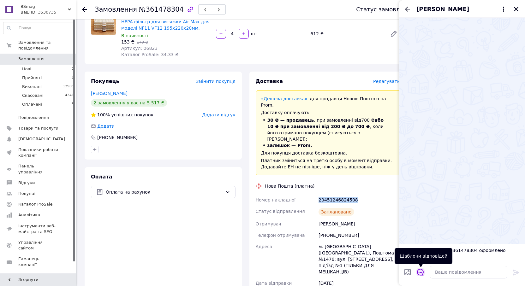
click at [422, 270] on icon "Відкрити шаблони відповідей" at bounding box center [420, 272] width 7 height 7
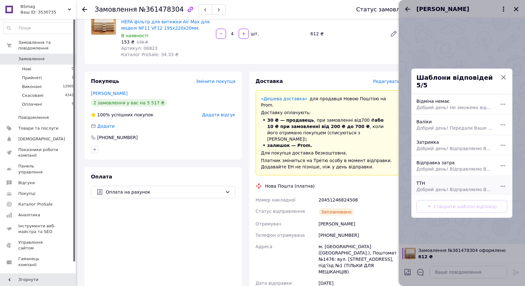
click at [462, 186] on span "Добрий день! Відправляємо Ваше замовлення ТТН" at bounding box center [454, 189] width 77 height 6
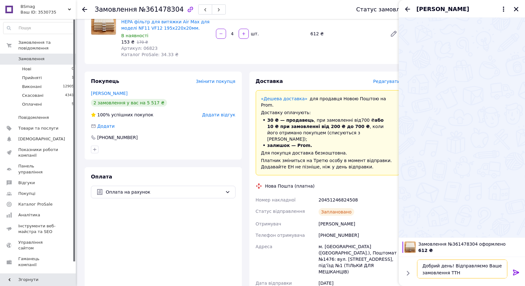
drag, startPoint x: 472, startPoint y: 272, endPoint x: 481, endPoint y: 268, distance: 10.3
click at [478, 270] on textarea "Добрий день! Відправляємо Ваше замовлення ТТН" at bounding box center [462, 269] width 90 height 19
paste textarea "20451246824508"
type textarea "Добрий день! Відправляємо Ваше замовлення ТТН 20451246824508"
click at [514, 272] on icon at bounding box center [516, 273] width 6 height 6
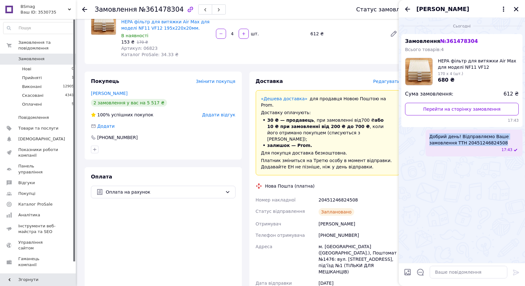
drag, startPoint x: 497, startPoint y: 142, endPoint x: 413, endPoint y: 134, distance: 84.3
click at [413, 134] on div "Добрий день! Відправляємо Ваше замовлення ТТН 20451246824508 17:43" at bounding box center [461, 143] width 121 height 27
copy span "Добрий день! Відправляємо Ваше замовлення ТТН 20451246824508"
drag, startPoint x: 518, startPoint y: 8, endPoint x: 513, endPoint y: 14, distance: 8.3
click at [518, 8] on icon "Закрити" at bounding box center [516, 9] width 6 height 6
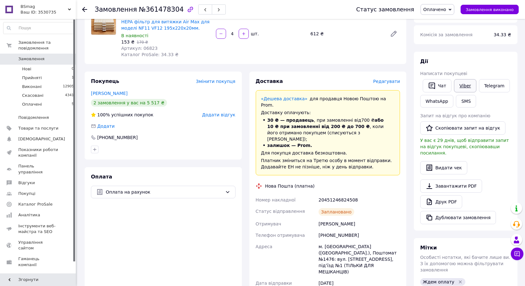
click at [459, 86] on link "Viber" at bounding box center [465, 85] width 22 height 13
click at [84, 10] on use at bounding box center [84, 9] width 5 height 5
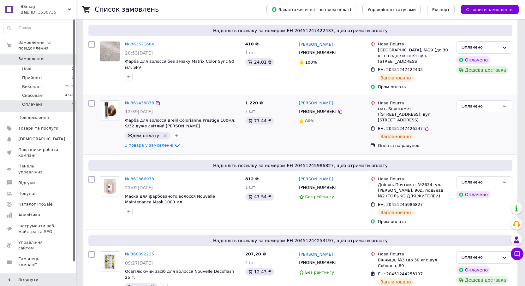
scroll to position [147, 0]
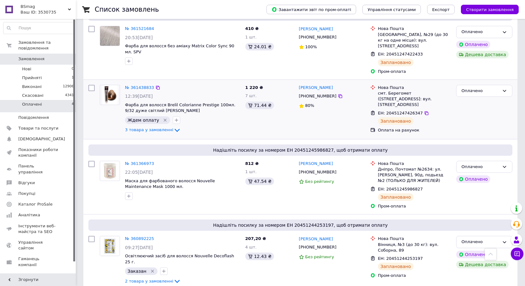
click at [138, 84] on div "№ 361438833" at bounding box center [139, 87] width 30 height 7
click at [139, 85] on link "№ 361438833" at bounding box center [139, 87] width 29 height 5
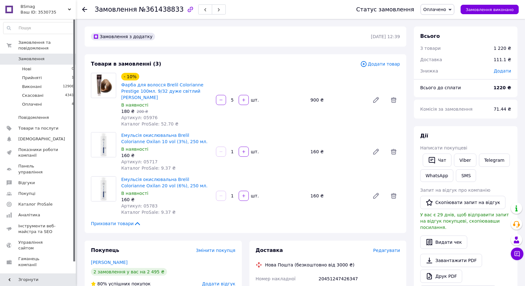
click at [333, 273] on div "20451247426347" at bounding box center [359, 278] width 84 height 11
copy div "20451247426347"
click at [436, 162] on button "Чат" at bounding box center [436, 160] width 29 height 13
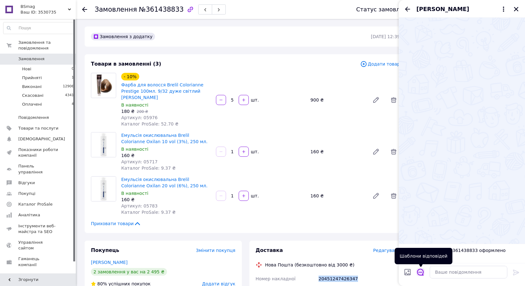
click at [421, 271] on icon "Відкрити шаблони відповідей" at bounding box center [420, 272] width 7 height 7
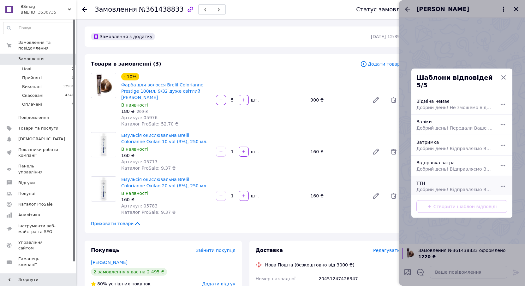
click at [440, 186] on span "Добрий день! Відправляємо Ваше замовлення ТТН" at bounding box center [454, 189] width 77 height 6
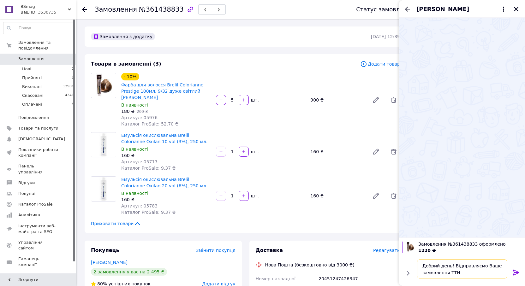
click at [466, 276] on textarea "Добрий день! Відправляємо Ваше замовлення ТТН" at bounding box center [462, 269] width 90 height 19
paste textarea "20451247426347"
type textarea "Добрий день! Відправляємо Ваше замовлення ТТН 20451247426347"
click at [518, 271] on icon at bounding box center [516, 273] width 8 height 8
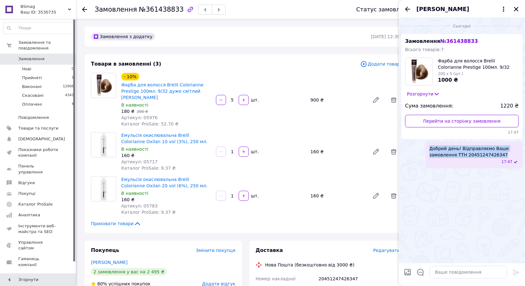
drag, startPoint x: 499, startPoint y: 154, endPoint x: 426, endPoint y: 146, distance: 74.2
click at [426, 146] on div "Добрий день! Відправляємо Ваше замовлення ТТН 20451247426347 17:47" at bounding box center [473, 155] width 97 height 27
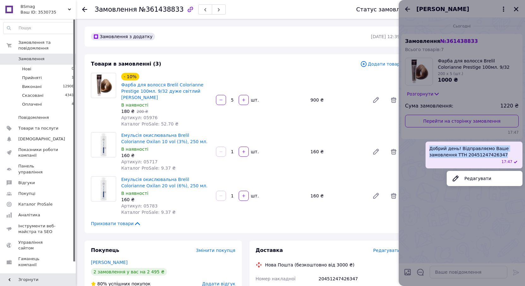
copy span "Добрий день! Відправляємо Ваше замовлення ТТН 20451247426347"
click at [515, 8] on div at bounding box center [461, 143] width 126 height 286
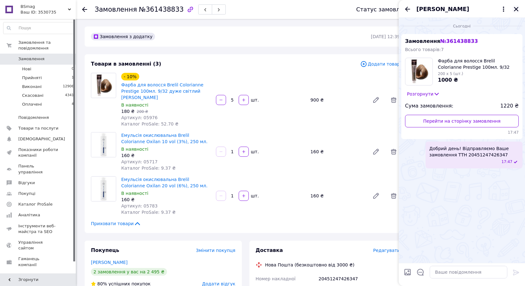
click at [515, 9] on icon "Закрити" at bounding box center [516, 9] width 6 height 6
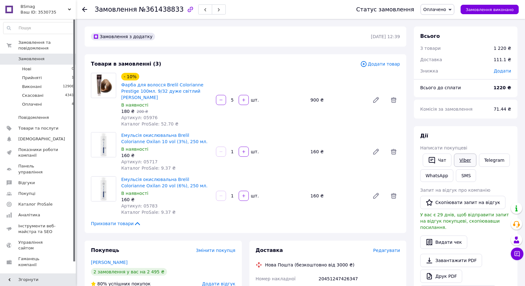
click at [467, 162] on link "Viber" at bounding box center [465, 160] width 22 height 13
click at [85, 9] on icon at bounding box center [84, 9] width 5 height 5
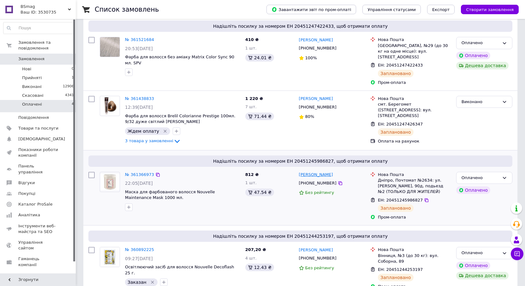
scroll to position [147, 0]
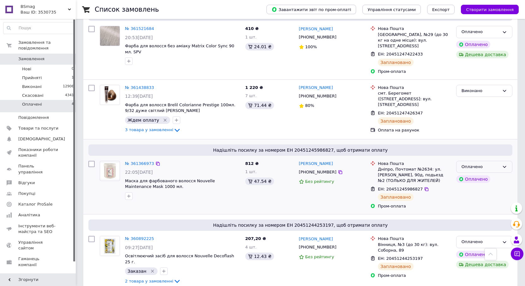
click at [501, 162] on div "Оплачено" at bounding box center [484, 167] width 56 height 12
click at [475, 186] on li "Виконано" at bounding box center [484, 192] width 56 height 12
click at [135, 236] on link "№ 360892225" at bounding box center [139, 238] width 29 height 5
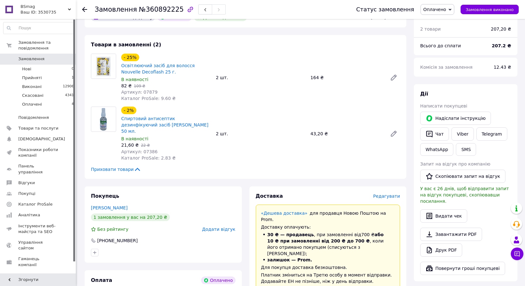
scroll to position [21, 0]
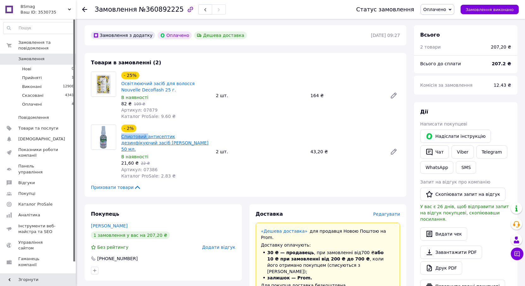
drag, startPoint x: 119, startPoint y: 135, endPoint x: 145, endPoint y: 138, distance: 26.1
click at [145, 138] on div "- 2% Спиртовий антисептик дезинфікуючий засіб ІМЕКС МАКС 50 мл. В наявності 21,…" at bounding box center [166, 151] width 95 height 57
copy link "Спиртовий"
click at [30, 8] on span "BSmag" at bounding box center [44, 7] width 47 height 6
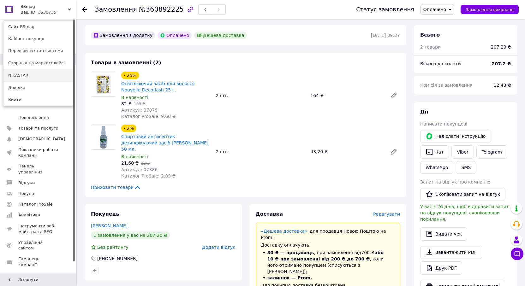
click at [22, 75] on link "NIKASTAR" at bounding box center [37, 75] width 69 height 12
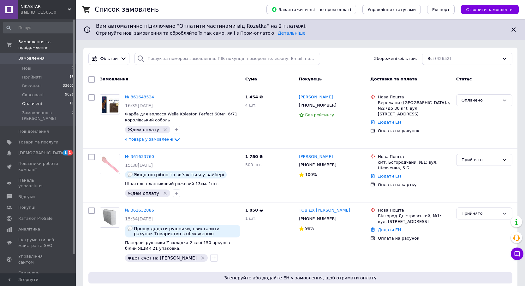
click at [29, 101] on span "Оплачені" at bounding box center [32, 104] width 20 height 6
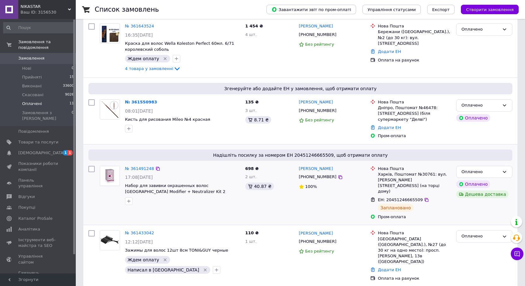
scroll to position [126, 0]
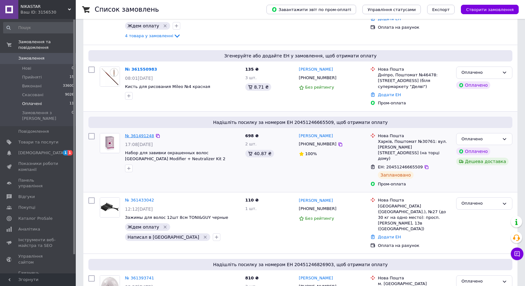
click at [140, 133] on link "№ 361491248" at bounding box center [139, 135] width 29 height 5
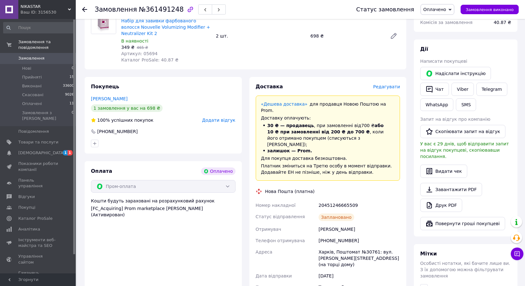
scroll to position [95, 0]
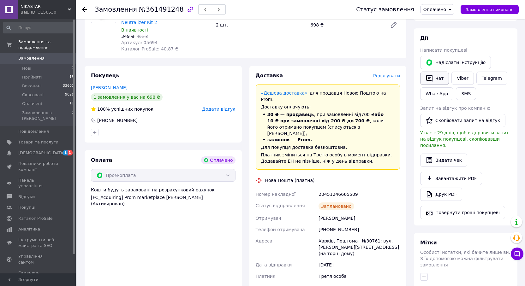
click at [425, 74] on icon "button" at bounding box center [429, 78] width 8 height 8
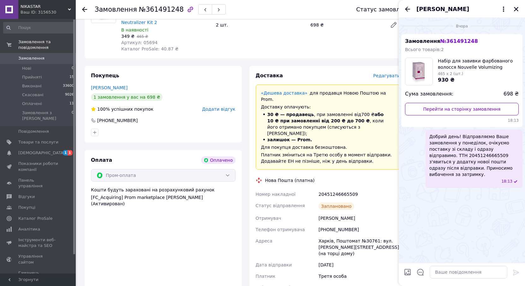
click at [331, 189] on div "20451246665509" at bounding box center [359, 194] width 84 height 11
drag, startPoint x: 517, startPoint y: 7, endPoint x: 522, endPoint y: 15, distance: 9.9
click at [517, 7] on icon "Закрити" at bounding box center [516, 9] width 6 height 6
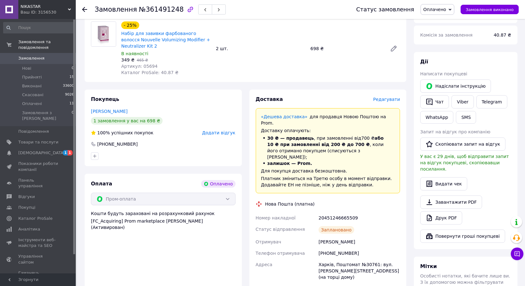
scroll to position [0, 0]
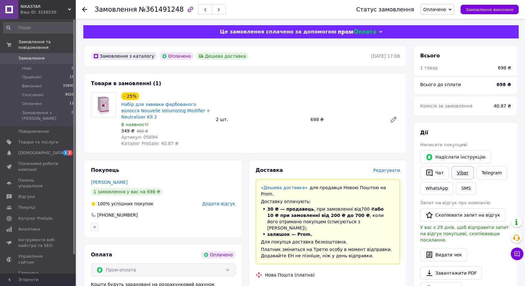
click at [457, 174] on link "Viber" at bounding box center [462, 172] width 22 height 13
click at [498, 9] on span "Замовлення виконано" at bounding box center [489, 9] width 48 height 5
click at [83, 9] on use at bounding box center [84, 9] width 5 height 5
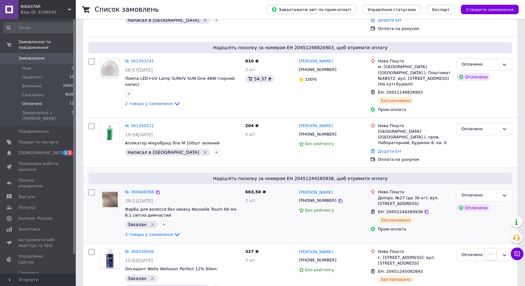
scroll to position [347, 0]
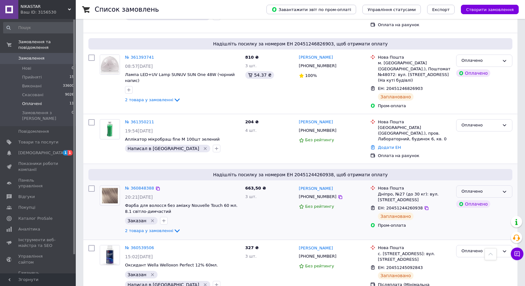
click at [503, 189] on icon at bounding box center [504, 191] width 5 height 5
click at [475, 211] on li "Виконано" at bounding box center [484, 217] width 56 height 12
click at [481, 248] on div "Оплачено" at bounding box center [480, 251] width 38 height 7
click at [473, 270] on li "Виконано" at bounding box center [484, 276] width 56 height 12
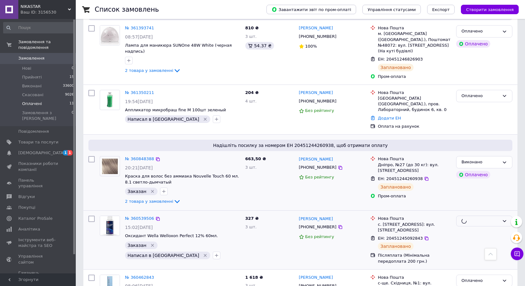
scroll to position [410, 0]
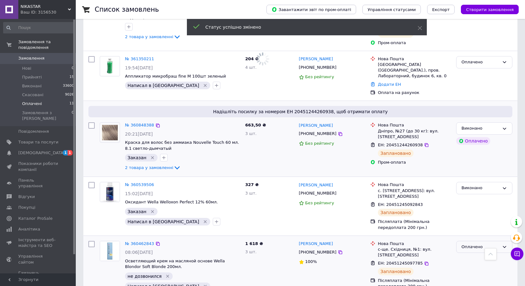
click at [477, 241] on div "Оплачено" at bounding box center [484, 247] width 56 height 12
click at [474, 254] on ul "Прийнято [PERSON_NAME]" at bounding box center [484, 271] width 56 height 35
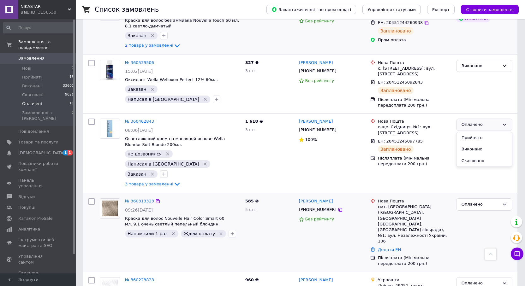
scroll to position [452, 0]
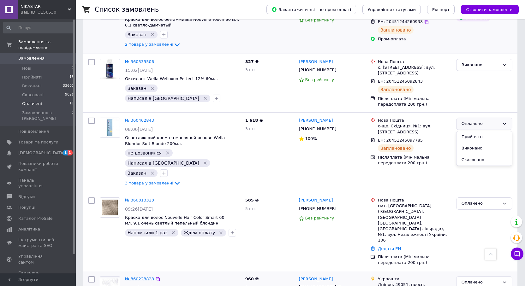
click at [138, 277] on link "№ 360223828" at bounding box center [139, 279] width 29 height 5
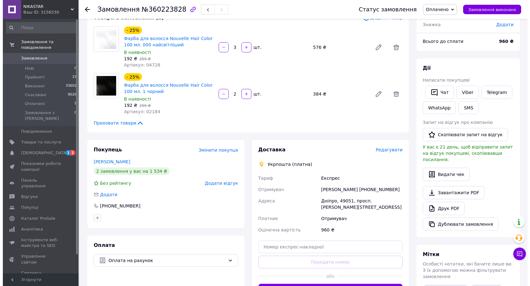
scroll to position [78, 0]
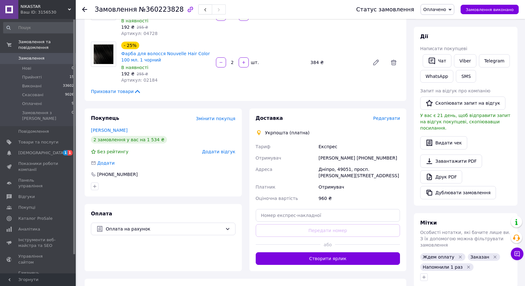
click at [391, 118] on span "Редагувати" at bounding box center [386, 118] width 27 height 5
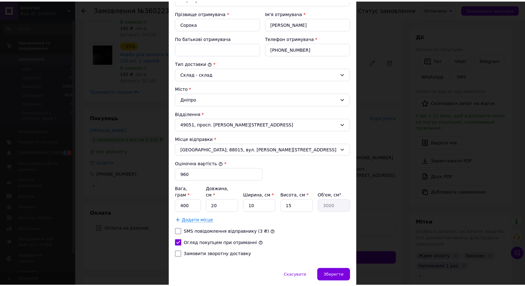
scroll to position [126, 0]
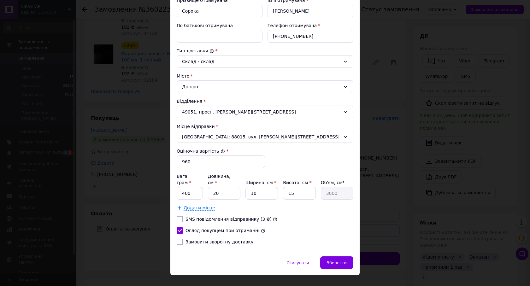
click at [421, 145] on div "× Редагування доставки Спосіб доставки Укрпошта (платна) Тариф * [PERSON_NAME] …" at bounding box center [265, 143] width 530 height 286
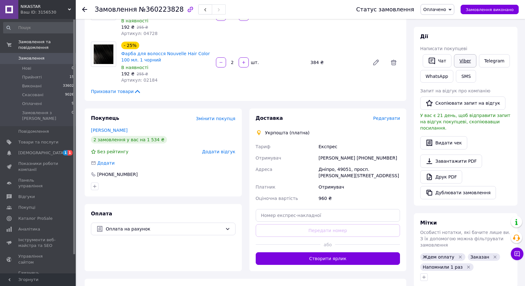
click at [466, 57] on link "Viber" at bounding box center [465, 60] width 22 height 13
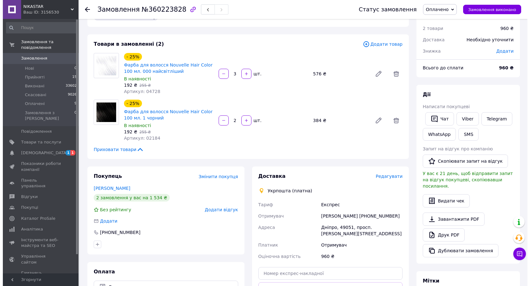
scroll to position [0, 0]
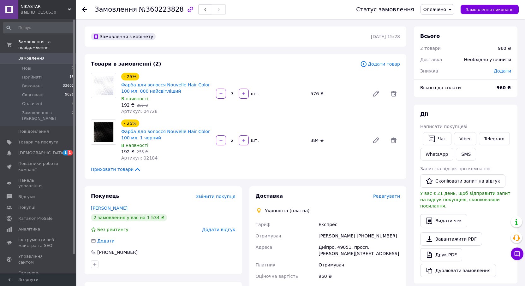
click at [146, 112] on span "Артикул: 04728" at bounding box center [139, 111] width 36 height 5
copy span "04728"
click at [381, 198] on span "Редагувати" at bounding box center [386, 196] width 27 height 5
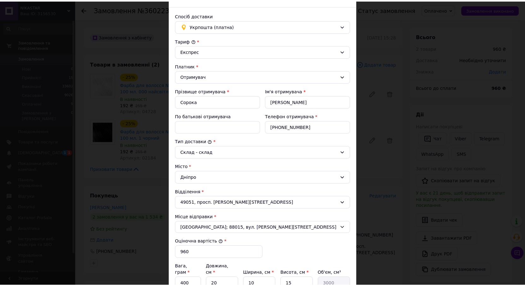
scroll to position [131, 0]
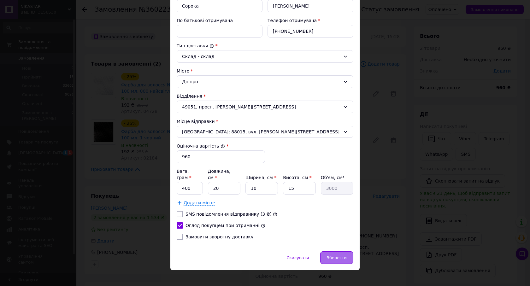
click at [345, 256] on span "Зберегти" at bounding box center [337, 258] width 20 height 5
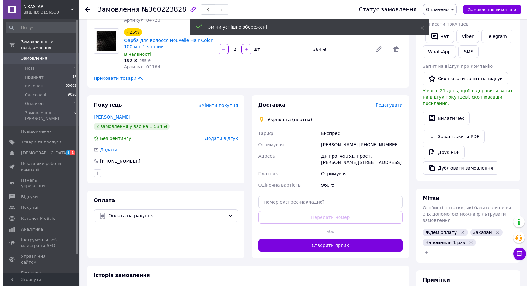
scroll to position [95, 0]
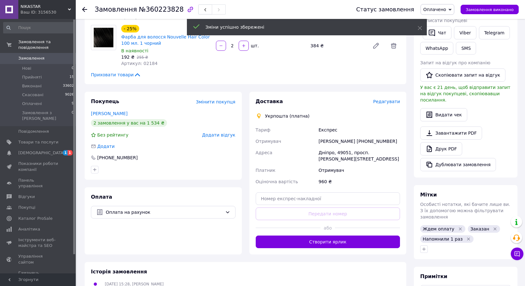
click at [387, 103] on span "Редагувати" at bounding box center [386, 101] width 27 height 5
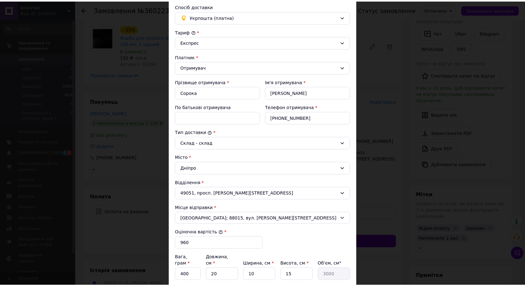
scroll to position [126, 0]
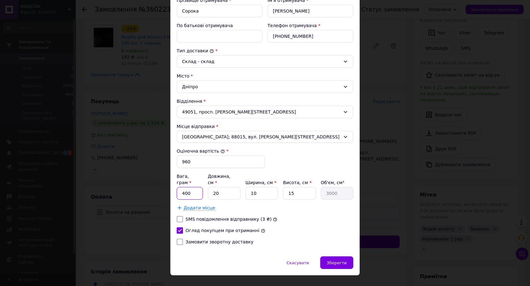
click at [185, 187] on input "400" at bounding box center [190, 193] width 26 height 13
type input "500"
click at [333, 261] on span "Зберегти" at bounding box center [337, 263] width 20 height 5
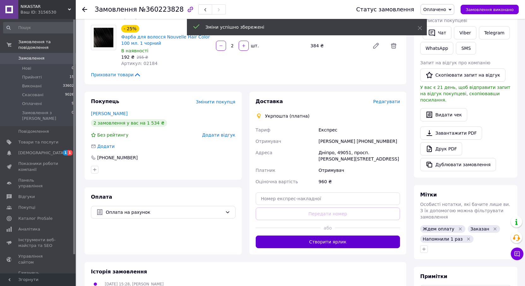
click at [320, 244] on button "Створити ярлик" at bounding box center [328, 242] width 145 height 13
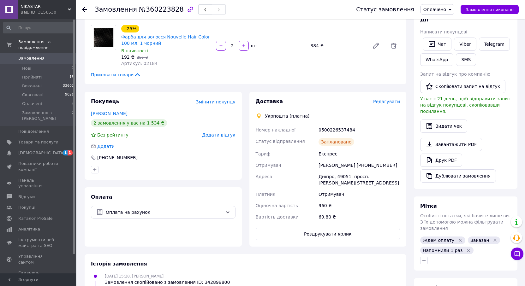
click at [344, 128] on div "0500226537484" at bounding box center [359, 129] width 84 height 11
copy div "0500226537484"
click at [521, 253] on button "Чат з покупцем" at bounding box center [516, 254] width 13 height 13
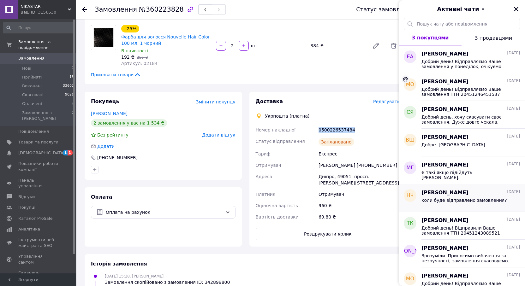
click at [473, 190] on div "[PERSON_NAME] [DATE]" at bounding box center [470, 192] width 98 height 7
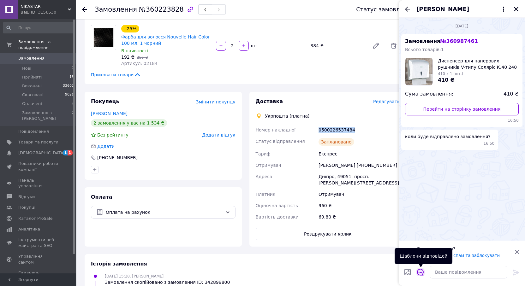
click at [419, 273] on icon "Відкрити шаблони відповідей" at bounding box center [420, 272] width 7 height 7
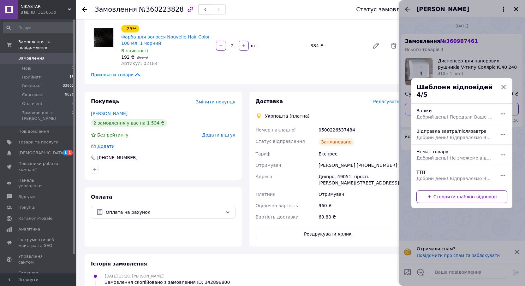
drag, startPoint x: 457, startPoint y: 173, endPoint x: 469, endPoint y: 268, distance: 95.7
click at [457, 175] on span "Добрий день! Відправляємо Ваше замовлення ТТН" at bounding box center [454, 178] width 77 height 6
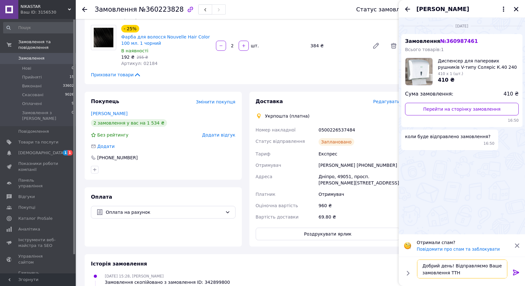
drag, startPoint x: 470, startPoint y: 274, endPoint x: 477, endPoint y: 263, distance: 12.2
click at [471, 274] on textarea "Добрий день! Відправляємо Ваше замовлення ТТН" at bounding box center [462, 269] width 90 height 19
paste textarea "0500226537484"
drag, startPoint x: 496, startPoint y: 274, endPoint x: 393, endPoint y: 254, distance: 104.7
click at [393, 254] on body "NIKASTAR Ваш ID: 3156530 Сайт NIKASTAR Кабінет покупця Перевірити стан системи …" at bounding box center [262, 185] width 525 height 561
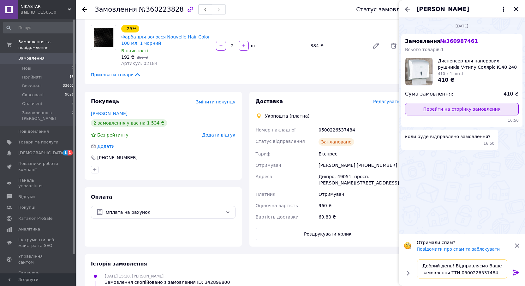
type textarea "Добрий день! Відправляємо Ваше замовлення ТТН 0500226537484"
click at [458, 111] on link "Перейти на сторінку замовлення" at bounding box center [462, 109] width 114 height 13
click at [515, 8] on icon "Закрити" at bounding box center [516, 9] width 6 height 6
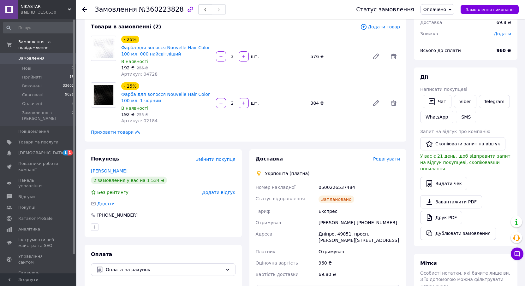
scroll to position [32, 0]
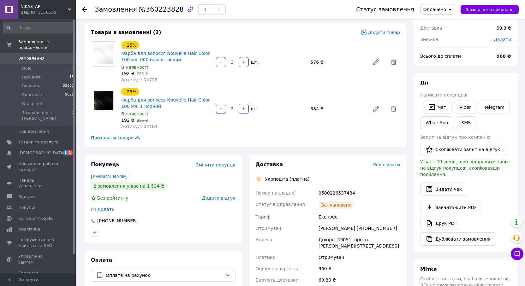
click at [83, 10] on use at bounding box center [84, 9] width 5 height 5
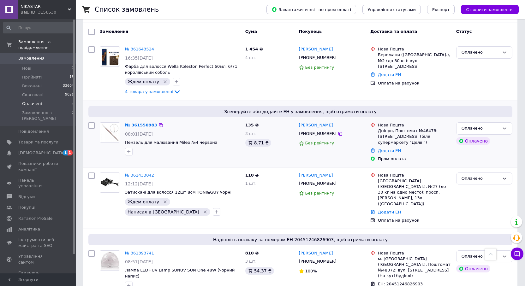
scroll to position [33, 0]
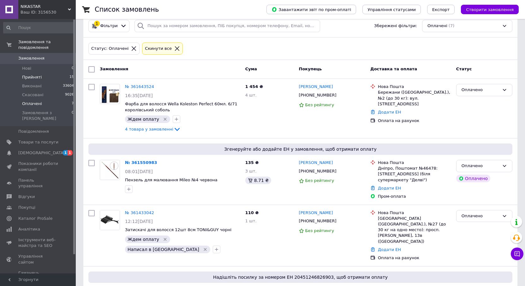
click at [27, 74] on span "Прийняті" at bounding box center [32, 77] width 20 height 6
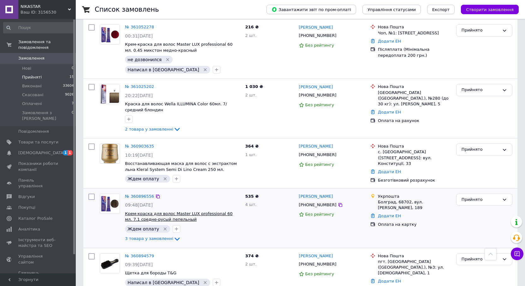
scroll to position [442, 0]
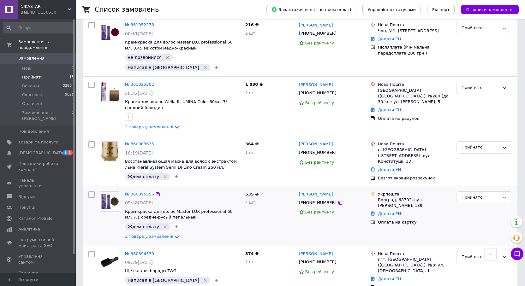
click at [136, 192] on link "№ 360896556" at bounding box center [139, 194] width 29 height 5
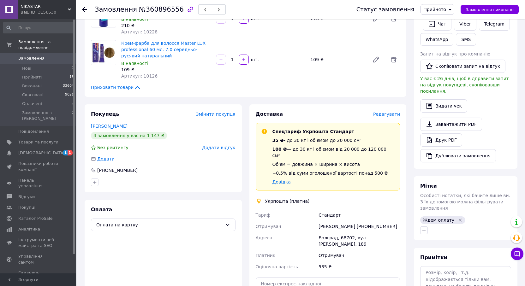
scroll to position [111, 0]
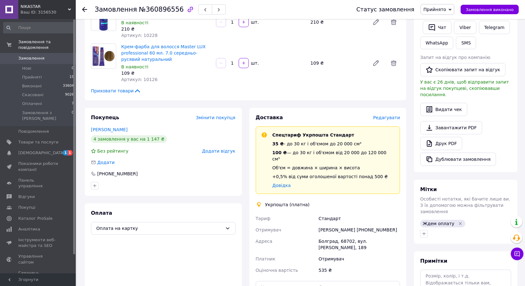
click at [383, 117] on span "Редагувати" at bounding box center [386, 117] width 27 height 5
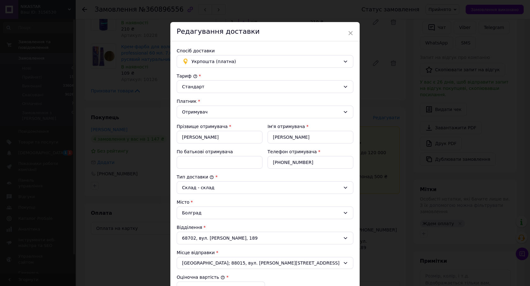
click at [392, 78] on div "× Редагування доставки Спосіб доставки Укрпошта (платна) Тариф * Стандарт Платн…" at bounding box center [265, 143] width 530 height 286
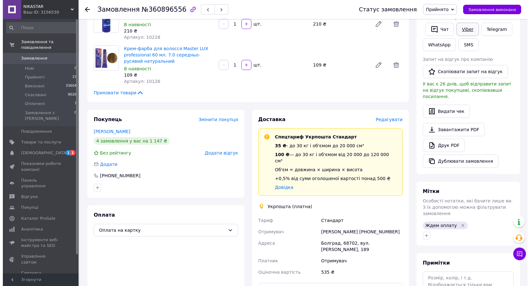
scroll to position [80, 0]
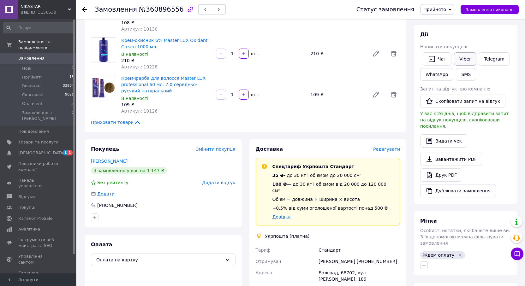
click at [463, 58] on link "Viber" at bounding box center [465, 58] width 22 height 13
click at [391, 150] on span "Редагувати" at bounding box center [386, 149] width 27 height 5
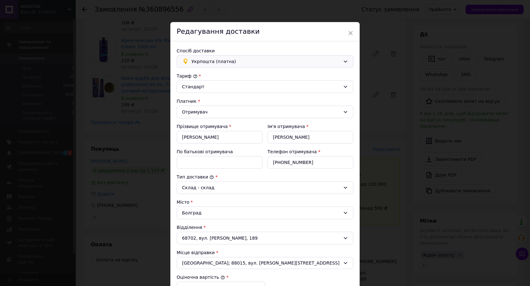
click at [215, 60] on span "Укрпошта (платна)" at bounding box center [266, 61] width 149 height 7
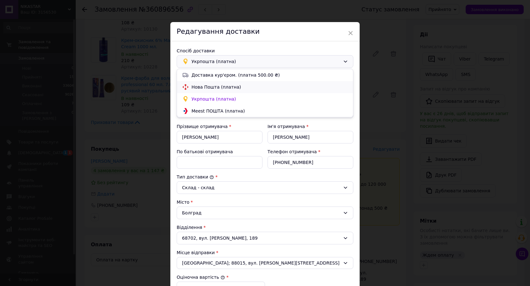
click at [205, 85] on span "Нова Пошта (платна)" at bounding box center [270, 87] width 156 height 6
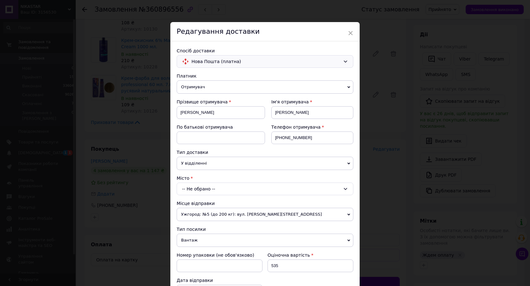
click at [197, 189] on div "-- Не обрано --" at bounding box center [265, 189] width 177 height 13
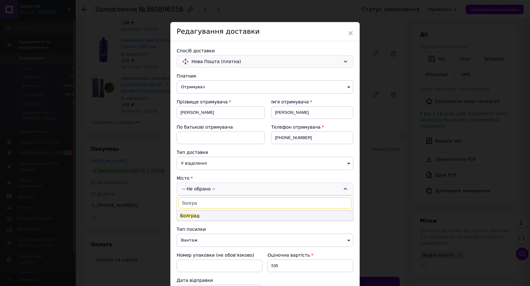
type input "болгра"
click at [187, 215] on span "Болгра" at bounding box center [188, 215] width 16 height 5
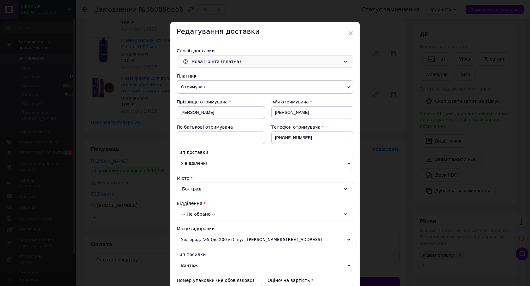
click at [191, 215] on div "-- Не обрано --" at bounding box center [265, 214] width 177 height 13
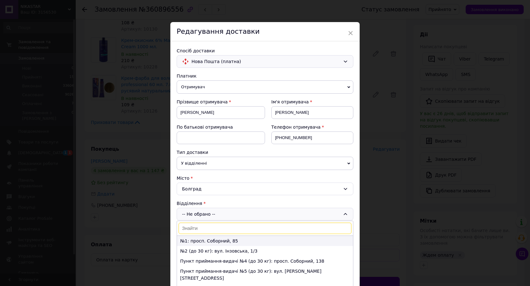
click at [189, 241] on li "№1: просп. Соборний, 85" at bounding box center [265, 241] width 176 height 10
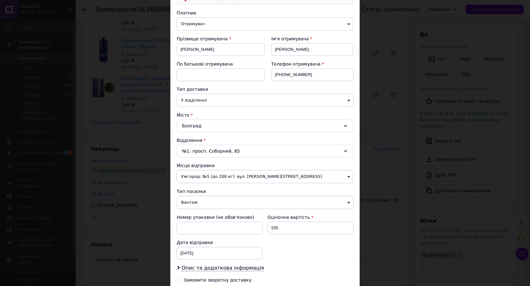
scroll to position [126, 0]
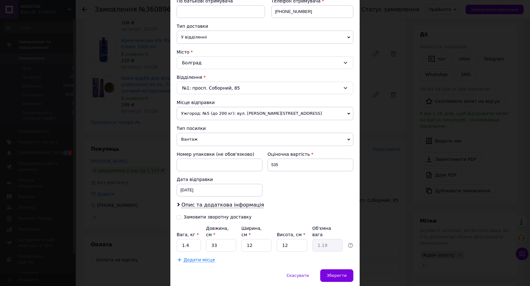
click at [177, 218] on input "Замовити зворотну доставку" at bounding box center [179, 217] width 4 height 4
checkbox input "true"
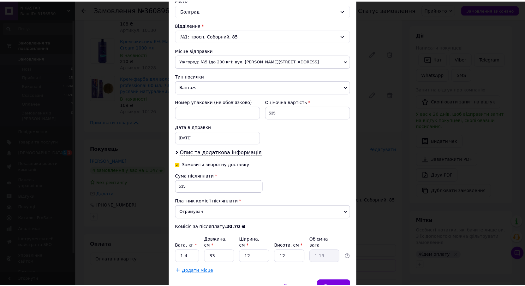
scroll to position [208, 0]
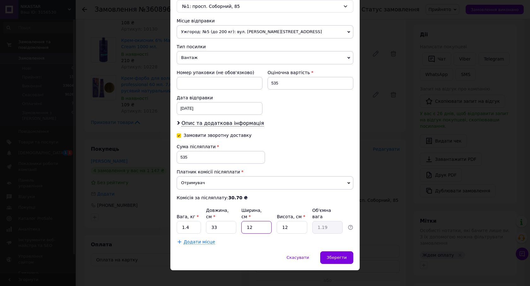
drag, startPoint x: 245, startPoint y: 220, endPoint x: 251, endPoint y: 221, distance: 6.5
click at [251, 221] on input "12" at bounding box center [256, 227] width 30 height 13
click at [345, 255] on span "Зберегти" at bounding box center [337, 257] width 20 height 5
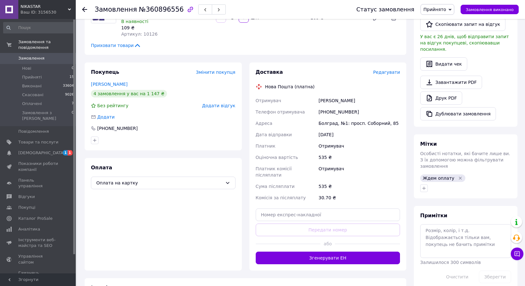
scroll to position [174, 0]
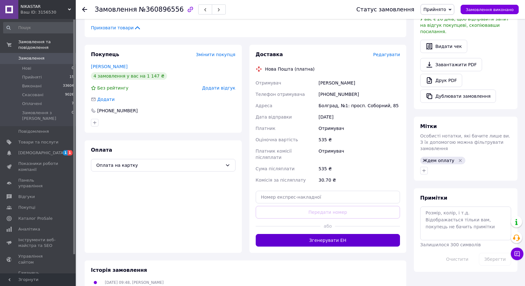
click at [335, 234] on button "Згенерувати ЕН" at bounding box center [328, 240] width 145 height 13
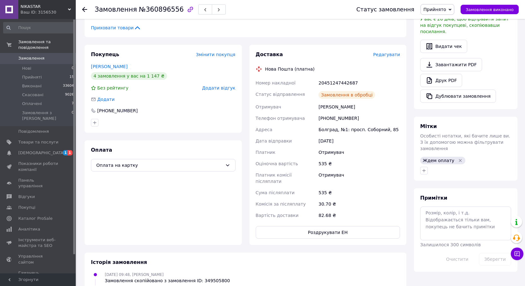
click at [324, 81] on div "20451247442687" at bounding box center [359, 82] width 84 height 11
copy div "20451247442687"
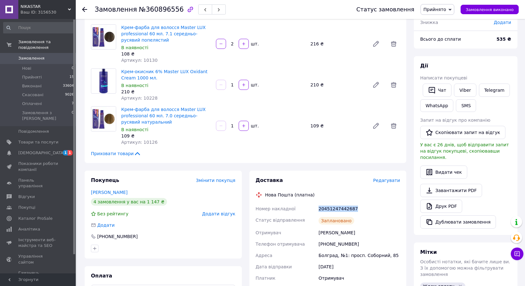
scroll to position [48, 0]
drag, startPoint x: 429, startPoint y: 93, endPoint x: 421, endPoint y: 109, distance: 17.8
click at [428, 93] on icon "button" at bounding box center [432, 91] width 8 height 8
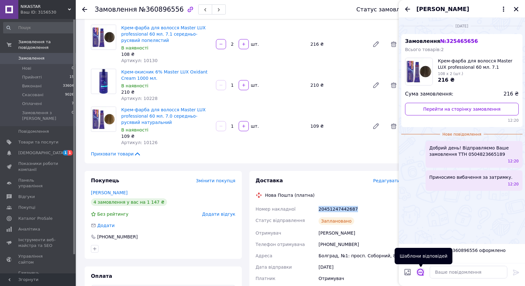
click at [420, 272] on icon "Відкрити шаблони відповідей" at bounding box center [420, 272] width 7 height 7
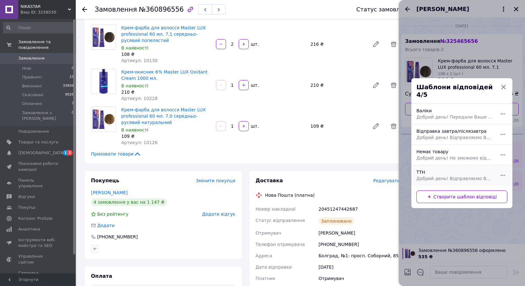
click at [443, 175] on span "Добрий день! Відправляємо Ваше замовлення ТТН" at bounding box center [454, 178] width 77 height 6
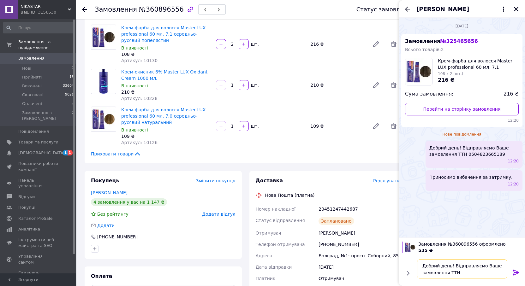
click at [469, 275] on textarea "Добрий день! Відправляємо Ваше замовлення ТТН" at bounding box center [462, 269] width 90 height 19
paste textarea "20451247442687"
type textarea "Добрий день! Відправляємо Ваше замовлення ТТН 20451247442687"
click at [517, 275] on icon at bounding box center [516, 273] width 8 height 8
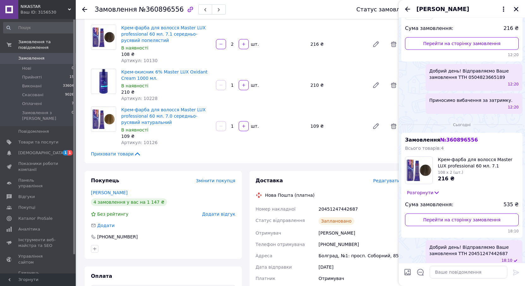
scroll to position [66, 0]
drag, startPoint x: 499, startPoint y: 247, endPoint x: 411, endPoint y: 236, distance: 87.7
click at [411, 240] on div "Добрий день! Відправляємо Ваше замовлення ТТН 20451247442687 18:10" at bounding box center [461, 253] width 121 height 27
copy span "Добрий день! Відправляємо Ваше замовлення ТТН 20451247442687"
click at [513, 9] on icon "Закрити" at bounding box center [516, 9] width 6 height 6
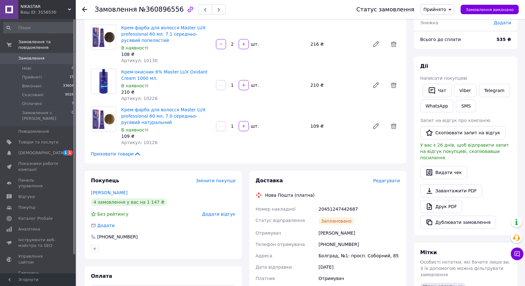
click at [86, 9] on use at bounding box center [84, 9] width 5 height 5
